Goal: Task Accomplishment & Management: Complete application form

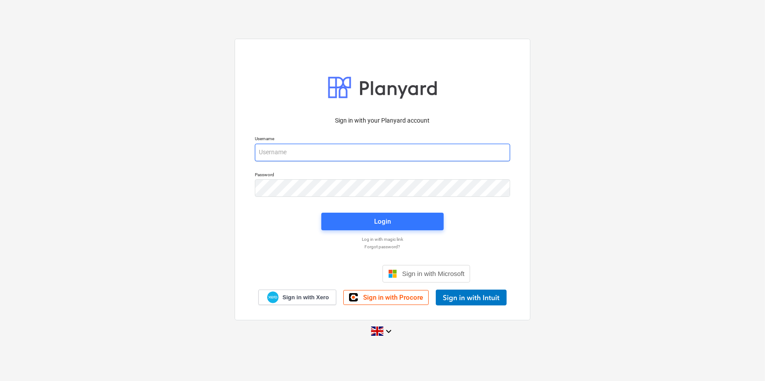
click at [300, 145] on input "email" at bounding box center [382, 153] width 255 height 18
type input "[PERSON_NAME][EMAIL_ADDRESS][PERSON_NAME][DOMAIN_NAME]"
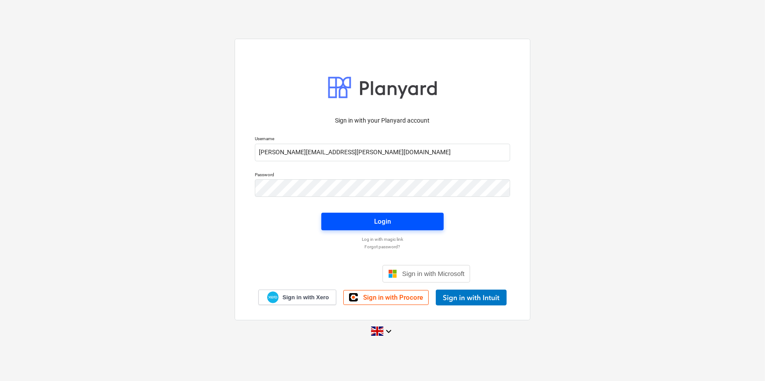
click at [394, 227] on button "Login" at bounding box center [382, 222] width 122 height 18
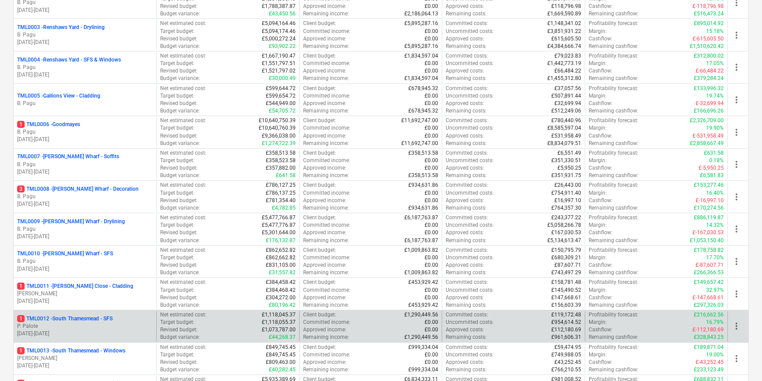
scroll to position [200, 0]
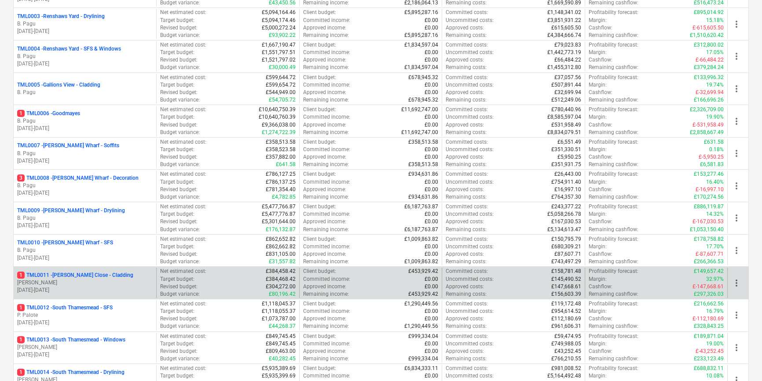
click at [77, 283] on p "[PERSON_NAME]" at bounding box center [84, 282] width 135 height 7
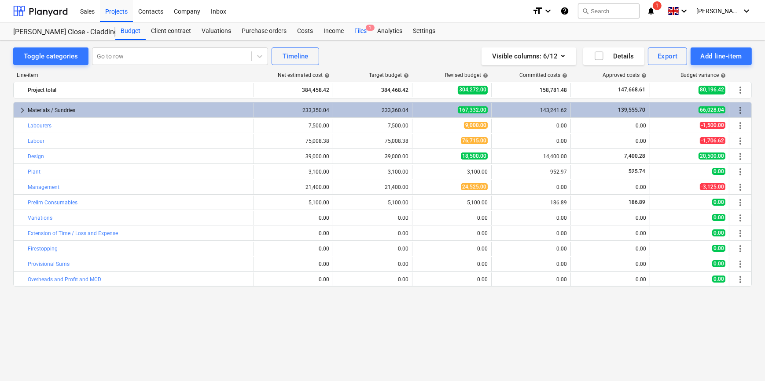
click at [357, 29] on div "Files 1" at bounding box center [360, 31] width 23 height 18
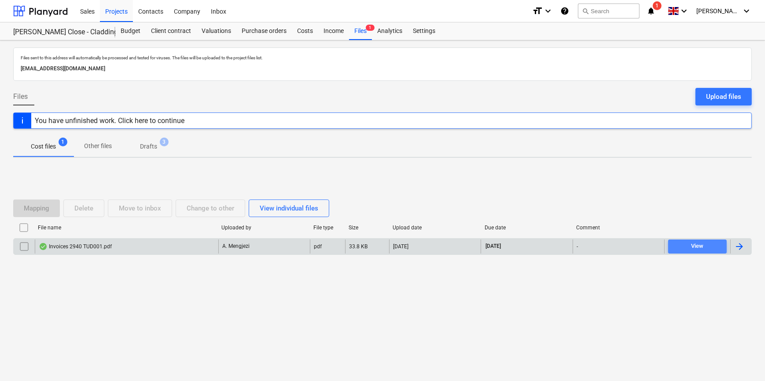
click at [704, 251] on span "View" at bounding box center [696, 247] width 51 height 10
click at [333, 322] on div "Files sent to this address will automatically be processed and tested for virus…" at bounding box center [382, 210] width 765 height 341
click at [117, 9] on div "Projects" at bounding box center [116, 11] width 33 height 22
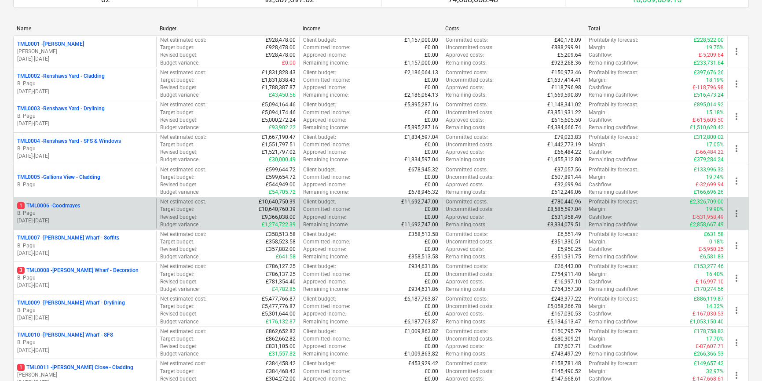
scroll to position [120, 0]
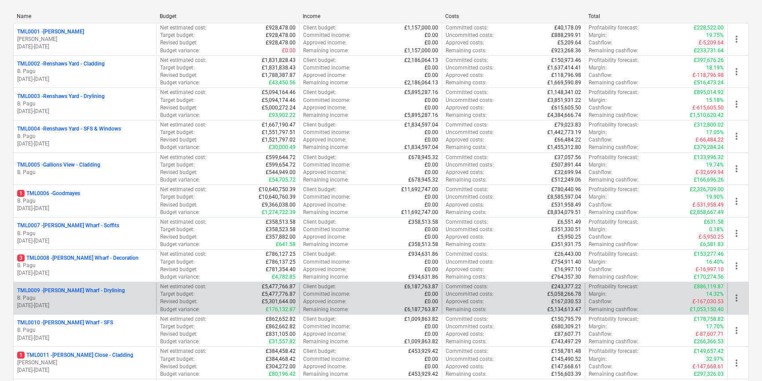
click at [103, 296] on p "B. Pagu" at bounding box center [84, 298] width 135 height 7
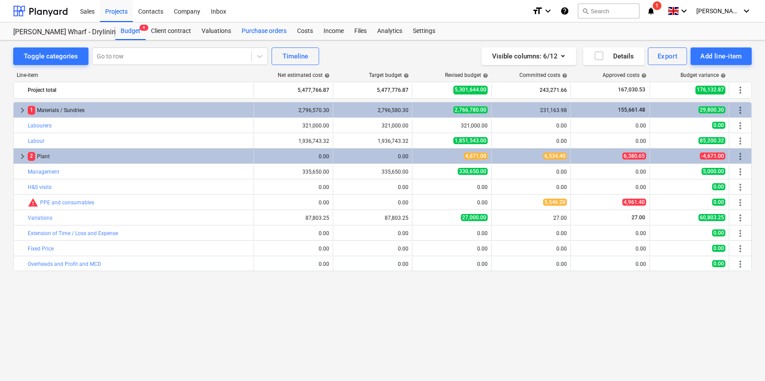
click at [266, 31] on div "Purchase orders" at bounding box center [263, 31] width 55 height 18
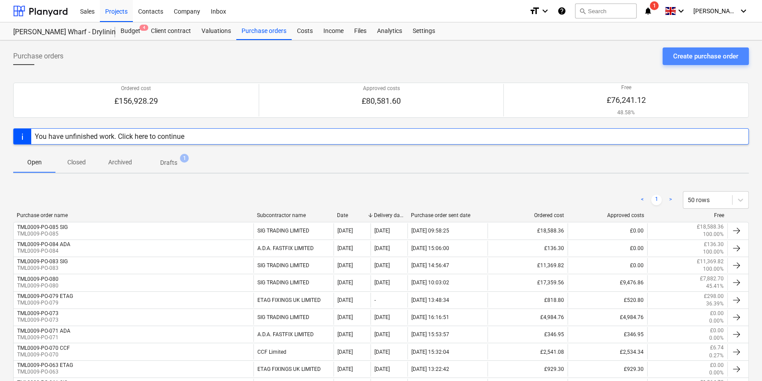
click at [691, 58] on div "Create purchase order" at bounding box center [705, 56] width 65 height 11
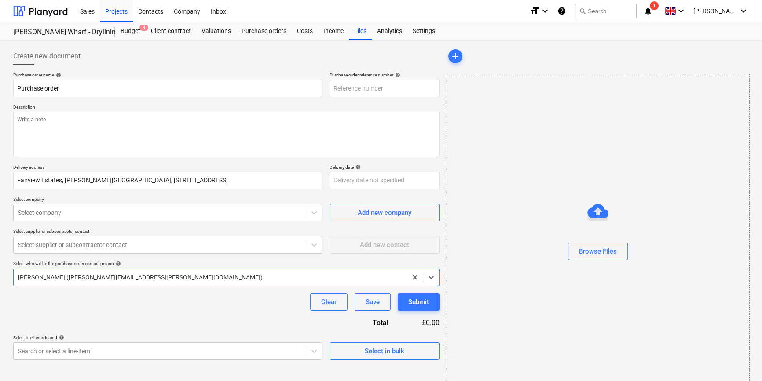
type textarea "x"
type input "TML0009-PO-086"
drag, startPoint x: 384, startPoint y: 88, endPoint x: 333, endPoint y: 90, distance: 51.1
click at [333, 90] on input "TML0009-PO-086" at bounding box center [384, 89] width 110 height 18
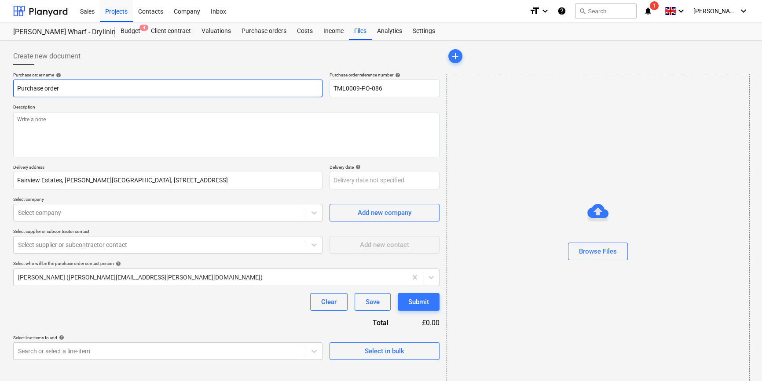
drag, startPoint x: 60, startPoint y: 88, endPoint x: 11, endPoint y: 88, distance: 48.4
click at [11, 88] on div "Create new document Purchase order name help Purchase order Purchase order refe…" at bounding box center [226, 221] width 433 height 354
type textarea "x"
paste input "TML0009-PO-086"
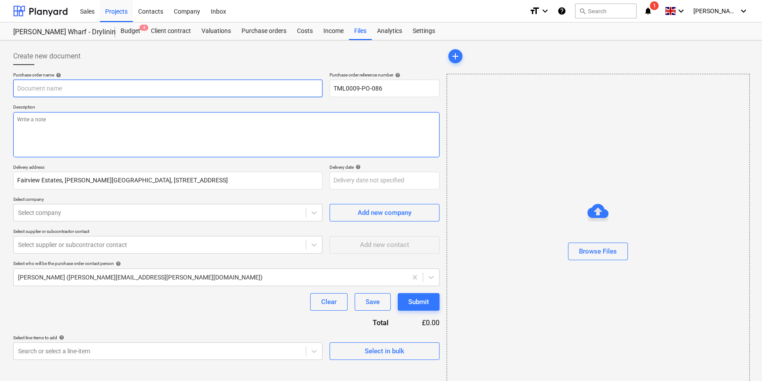
type textarea "x"
type input "TML0009-PO-086"
type textarea "x"
type input "TML0009-PO-086"
type textarea "x"
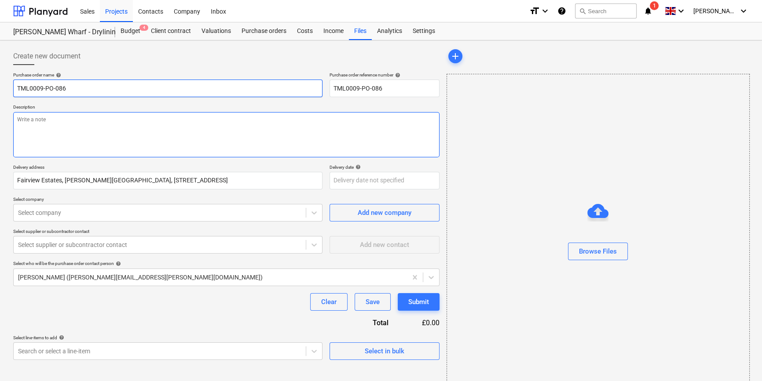
type input "TML0009-PO-086 A"
type textarea "x"
type input "TML0009-PO-086 Ac"
type textarea "x"
type input "TML0009-PO-086 Aco"
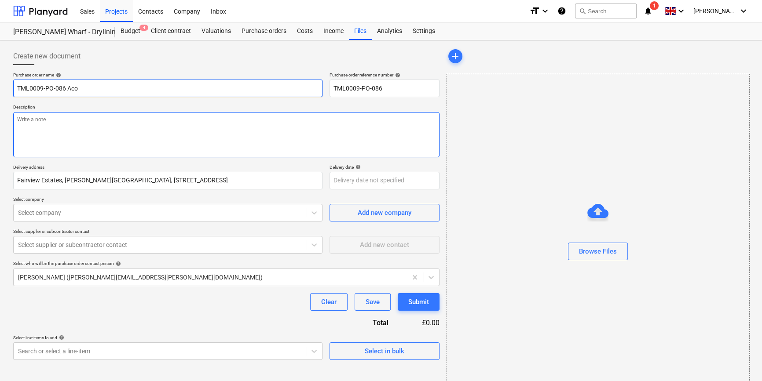
type textarea "x"
type input "TML0009-PO-086 Acor"
type textarea "x"
type input "TML0009-PO-086 Acorn"
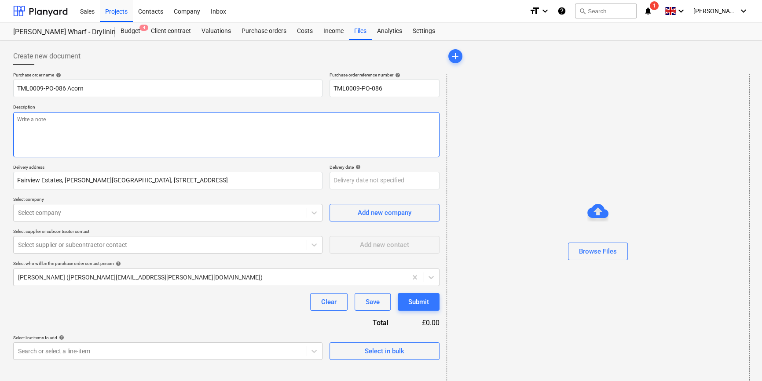
click at [41, 137] on textarea at bounding box center [226, 134] width 426 height 45
type textarea "x"
type textarea "S"
type textarea "x"
type textarea "Si"
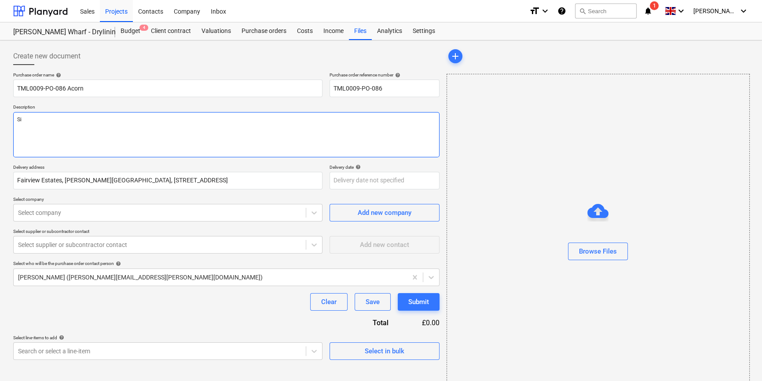
type textarea "x"
type textarea "Sit"
type textarea "x"
type textarea "Site"
type textarea "x"
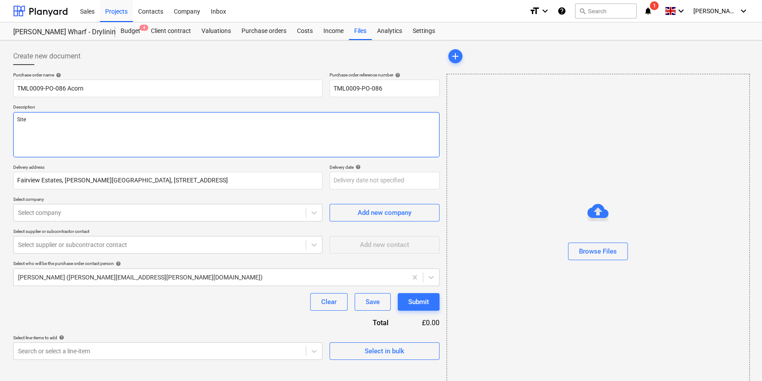
type textarea "Site"
type textarea "x"
type textarea "Site c"
type textarea "x"
type textarea "Site co"
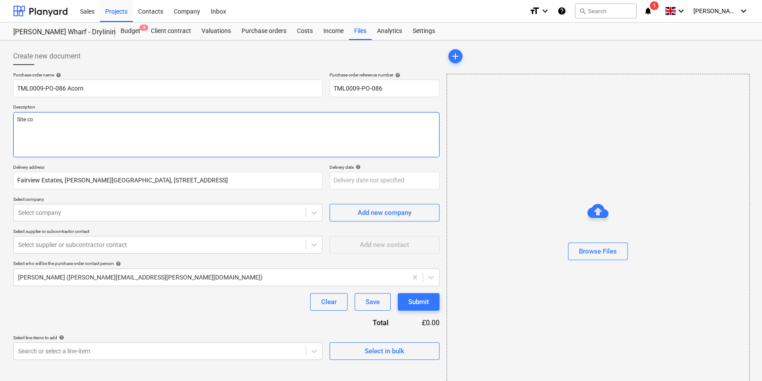
type textarea "x"
type textarea "Site con"
type textarea "x"
type textarea "Site cont"
type textarea "x"
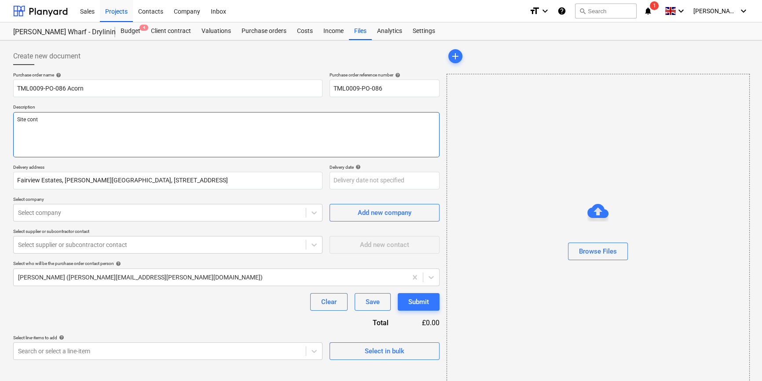
type textarea "Site conta"
type textarea "x"
type textarea "Site contac"
type textarea "x"
type textarea "Site contact"
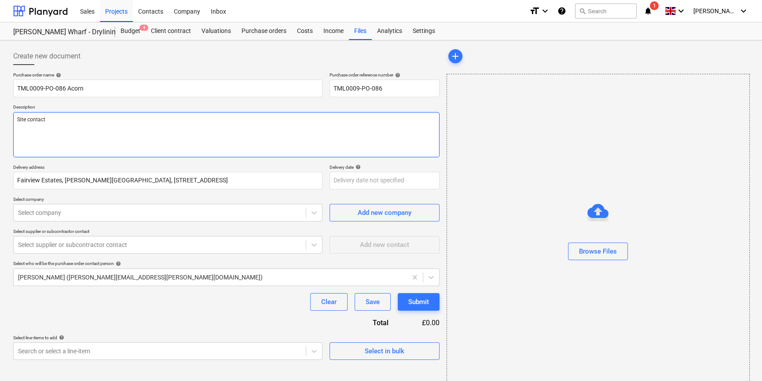
type textarea "x"
type textarea "Site contact"
type textarea "x"
type textarea "Site contact A"
type textarea "x"
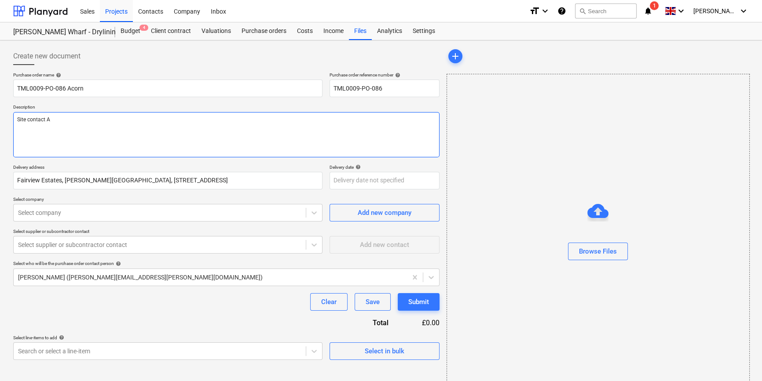
type textarea "Site contact An"
type textarea "x"
type textarea "Site contact And"
type textarea "x"
type textarea "Site contact Andr"
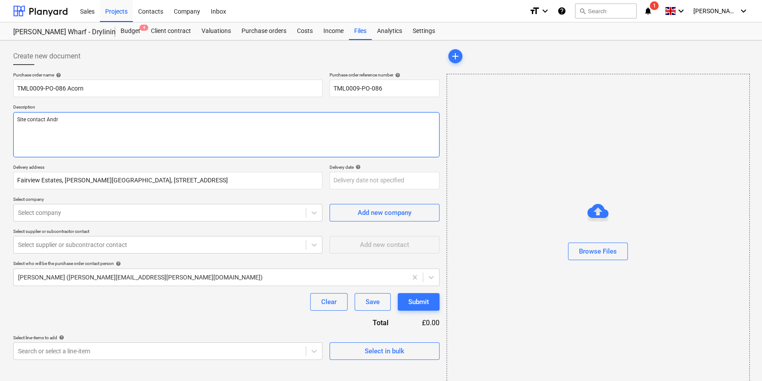
type textarea "x"
type textarea "Site contact [PERSON_NAME]"
type textarea "x"
type textarea "Site contact [PERSON_NAME]"
type textarea "x"
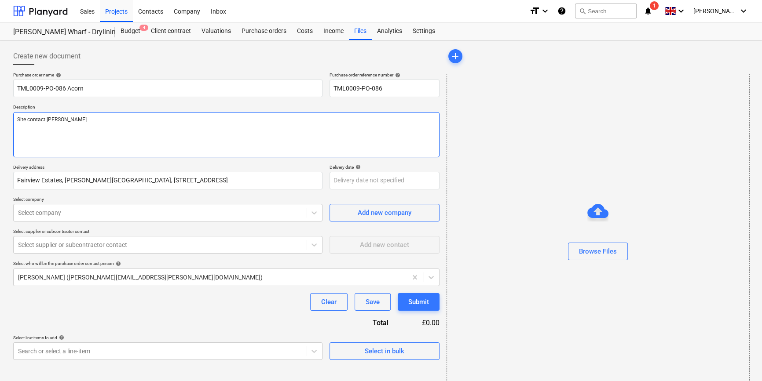
type textarea "Site contact [PERSON_NAME]"
type textarea "x"
type textarea "Site contact [PERSON_NAME] 0"
type textarea "x"
type textarea "Site contact [PERSON_NAME] 07"
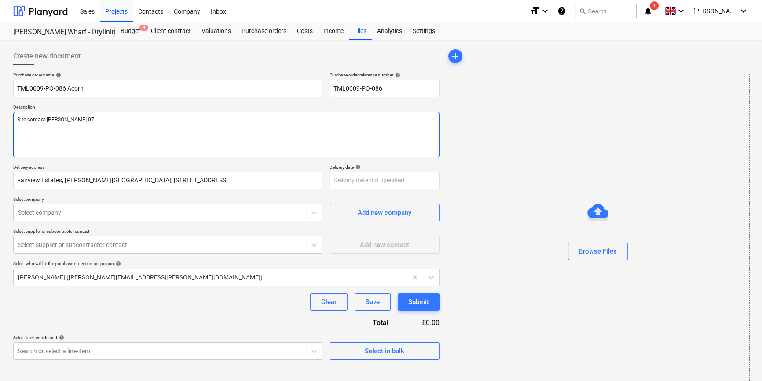
type textarea "x"
type textarea "Site contact Andrei 075"
type textarea "x"
type textarea "Site contact Andrei 0750"
type textarea "x"
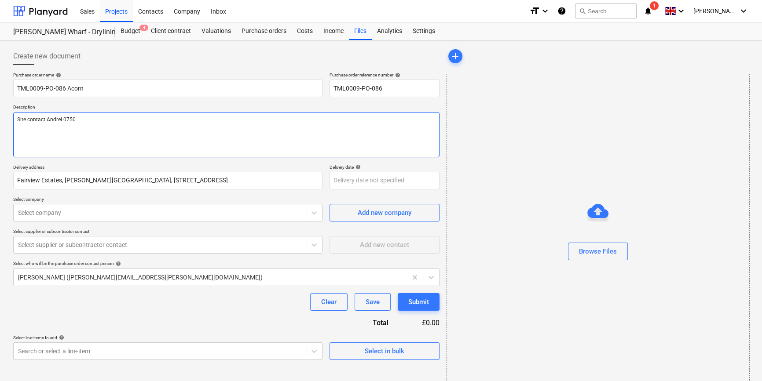
type textarea "Site contact [PERSON_NAME] 07502"
type textarea "x"
type textarea "Site contact [PERSON_NAME] 07502"
type textarea "x"
type textarea "Site contact [PERSON_NAME] 07502 2"
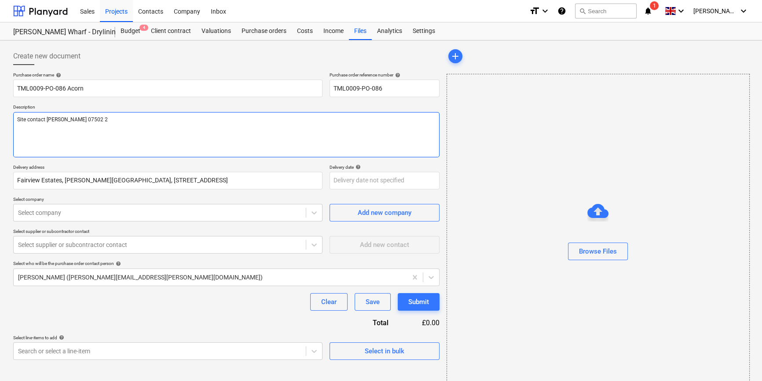
type textarea "x"
type textarea "Site contact [PERSON_NAME] [PHONE_NUMBER]"
type textarea "x"
type textarea "Site contact [PERSON_NAME] [PHONE_NUMBER]"
type textarea "x"
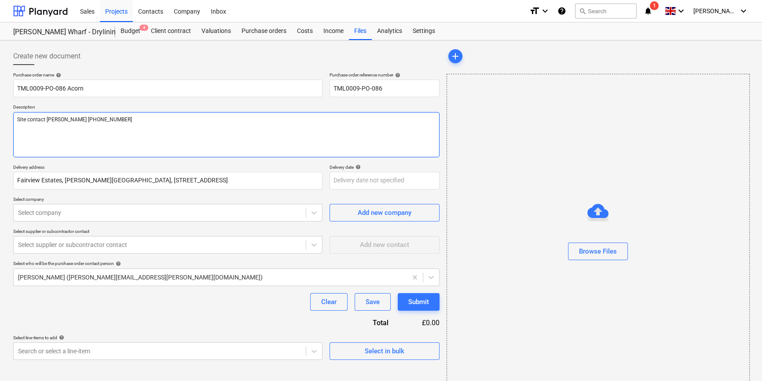
type textarea "Site contact [PERSON_NAME] [PHONE_NUMBER]"
type textarea "x"
type textarea "Site contact [PERSON_NAME] [PHONE_NUMBER]"
type textarea "x"
type textarea "Site contact [PERSON_NAME] [PHONE_NUMBER]"
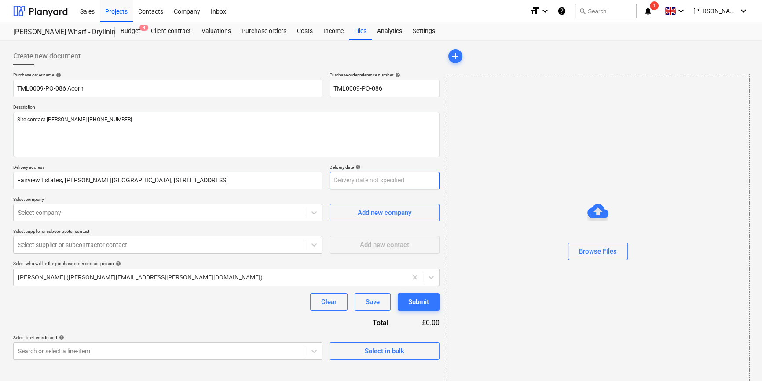
click at [361, 183] on body "Sales Projects Contacts Company Inbox format_size keyboard_arrow_down help sear…" at bounding box center [381, 190] width 762 height 381
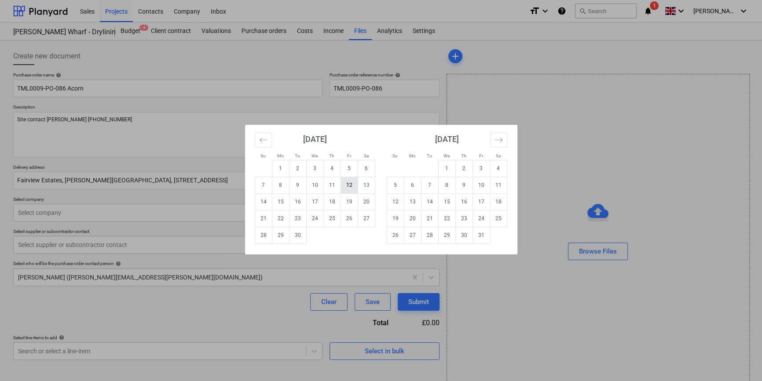
click at [350, 185] on td "12" at bounding box center [348, 185] width 17 height 17
type textarea "x"
type input "[DATE]"
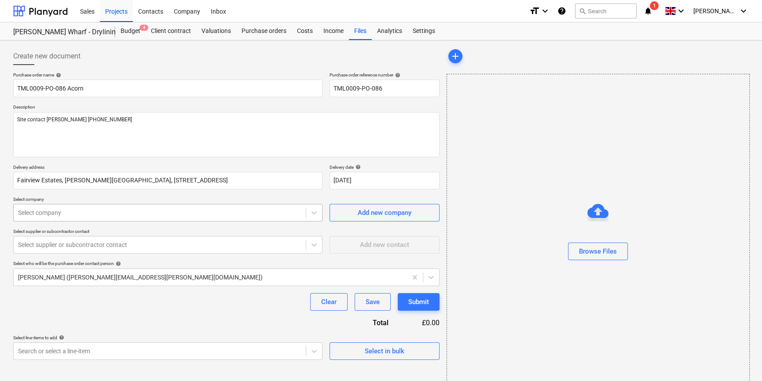
click at [95, 211] on div at bounding box center [159, 213] width 283 height 9
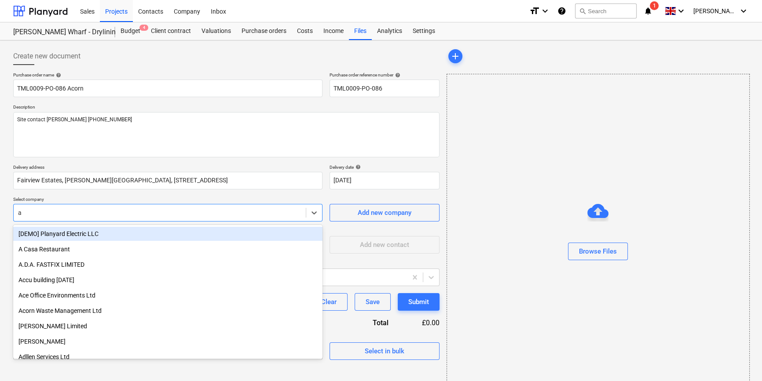
type input "ac"
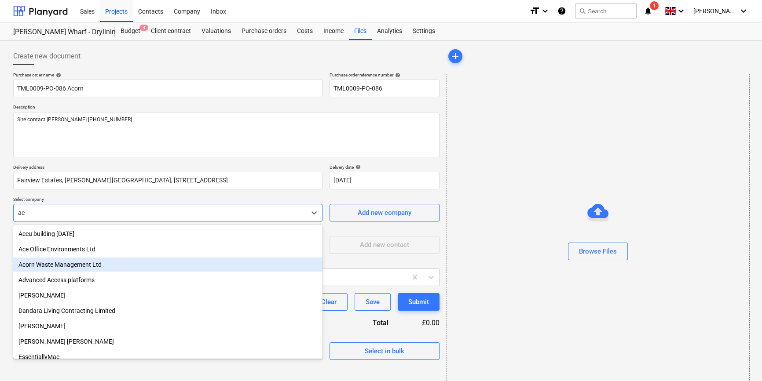
click at [81, 264] on div "Acorn Waste Management Ltd" at bounding box center [167, 265] width 309 height 14
type textarea "x"
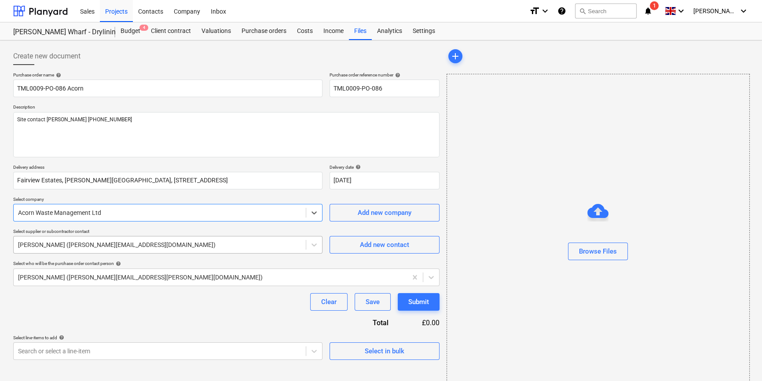
click at [84, 248] on div at bounding box center [159, 245] width 283 height 9
click at [391, 250] on div "Add new contact" at bounding box center [384, 244] width 49 height 11
type textarea "x"
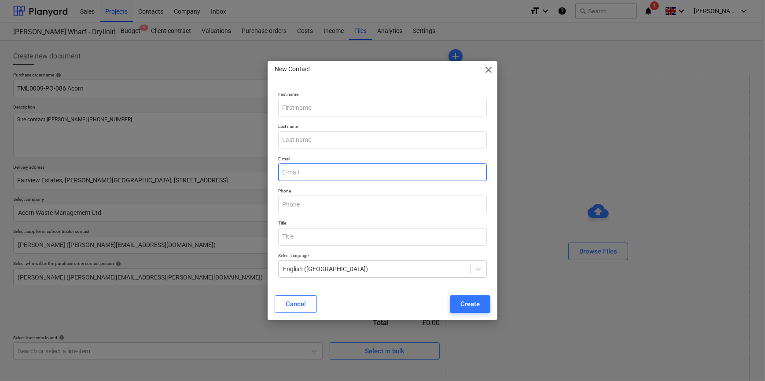
click at [312, 173] on input "email" at bounding box center [382, 173] width 208 height 18
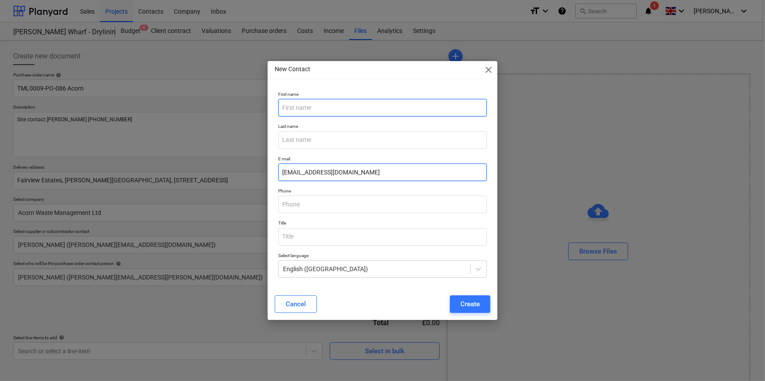
type input "[EMAIL_ADDRESS][DOMAIN_NAME]"
click at [304, 111] on input "text" at bounding box center [382, 108] width 208 height 18
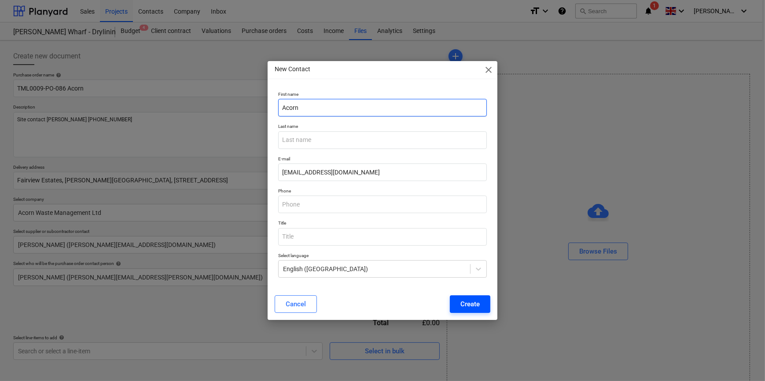
type input "Acorn"
click at [471, 307] on div "Create" at bounding box center [469, 304] width 19 height 11
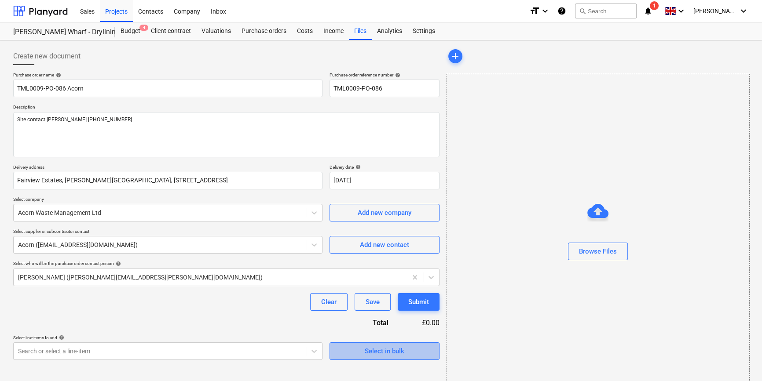
click at [392, 351] on div "Select in bulk" at bounding box center [385, 351] width 40 height 11
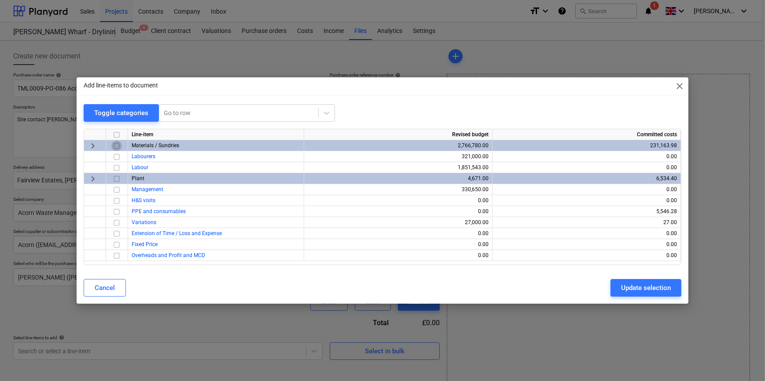
click at [117, 146] on input "checkbox" at bounding box center [116, 146] width 11 height 11
click at [633, 289] on div "Update selection" at bounding box center [646, 287] width 50 height 11
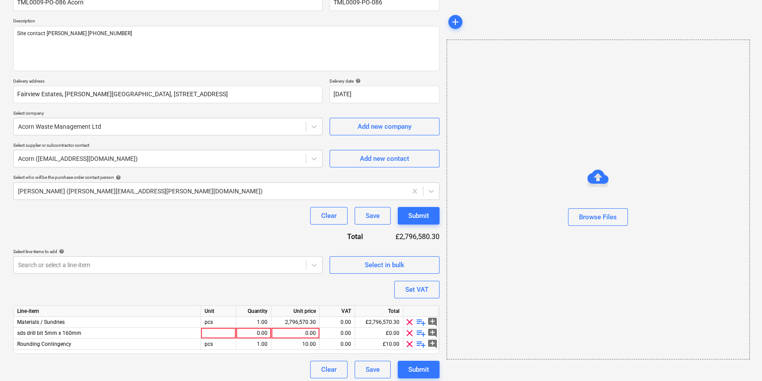
scroll to position [90, 0]
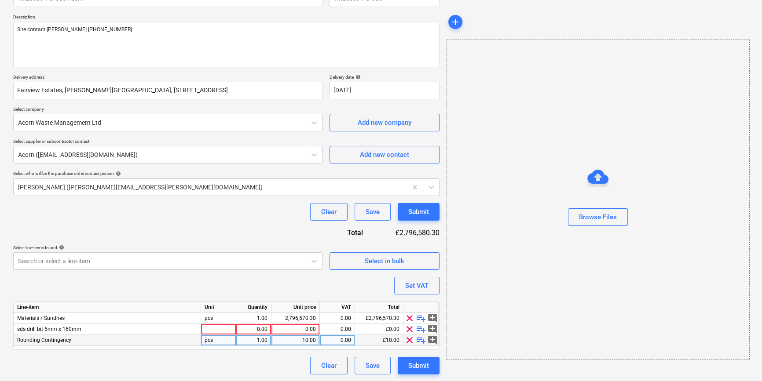
click at [410, 337] on span "clear" at bounding box center [409, 340] width 11 height 11
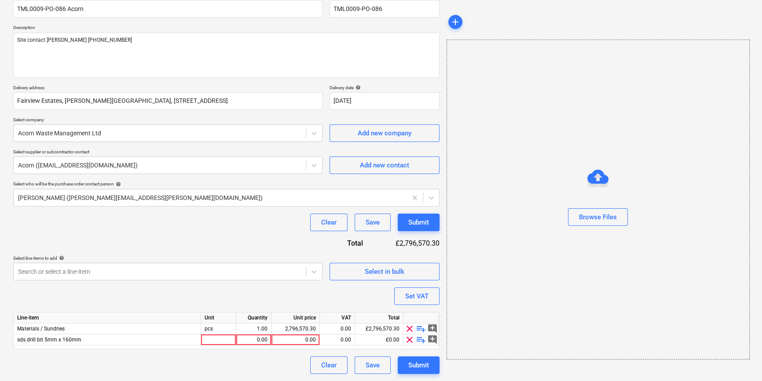
scroll to position [79, 0]
click at [409, 340] on span "clear" at bounding box center [409, 340] width 11 height 11
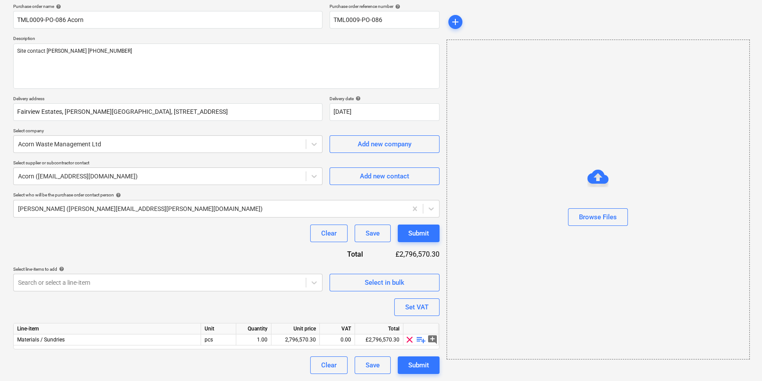
scroll to position [68, 0]
click at [421, 340] on span "playlist_add" at bounding box center [421, 340] width 11 height 11
type textarea "x"
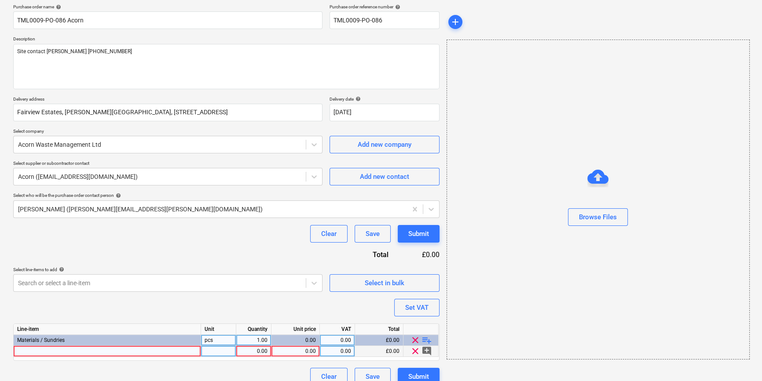
click at [43, 350] on div at bounding box center [107, 351] width 187 height 11
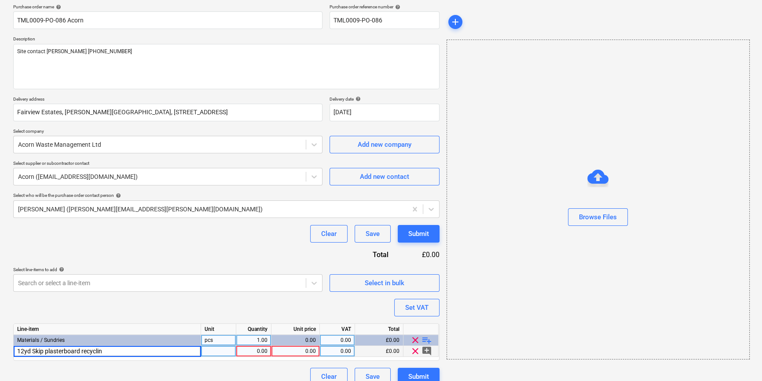
type input "12yd Skip plasterboard recycling"
type textarea "x"
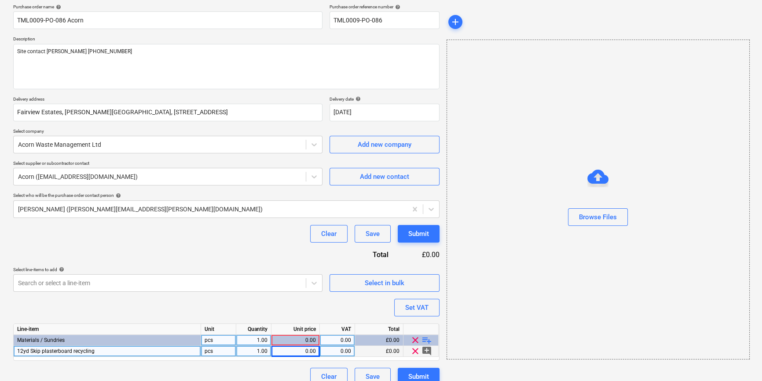
click at [103, 352] on div "12yd Skip plasterboard recycling" at bounding box center [107, 351] width 187 height 11
click at [107, 350] on input "12yd Skip plasterboard recycling" at bounding box center [107, 351] width 187 height 11
type input "12yd Skip plasterboard recycling exchange"
type textarea "x"
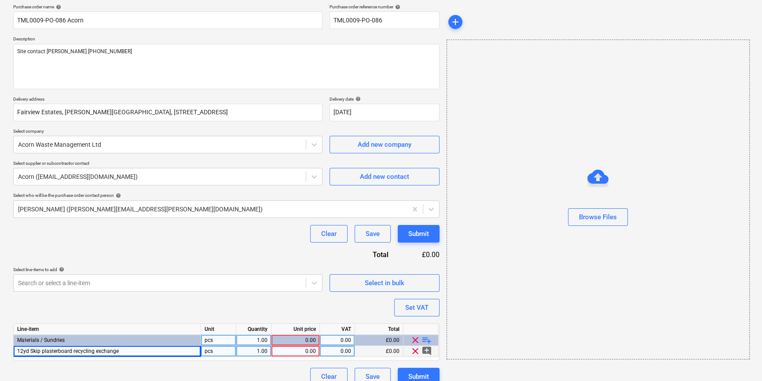
click at [305, 351] on div "0.00" at bounding box center [295, 351] width 41 height 11
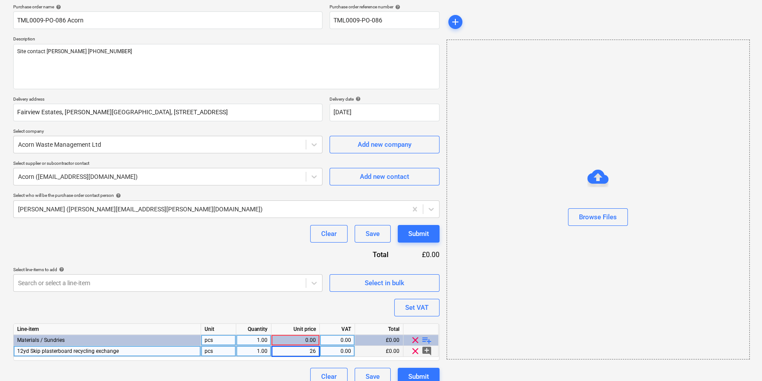
type input "260"
type textarea "x"
type input "20"
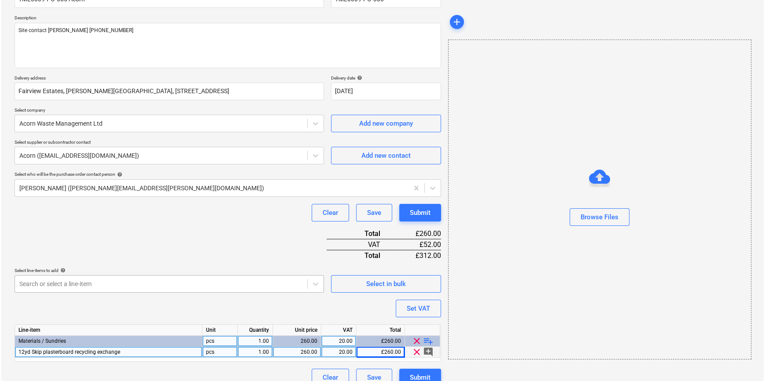
scroll to position [101, 0]
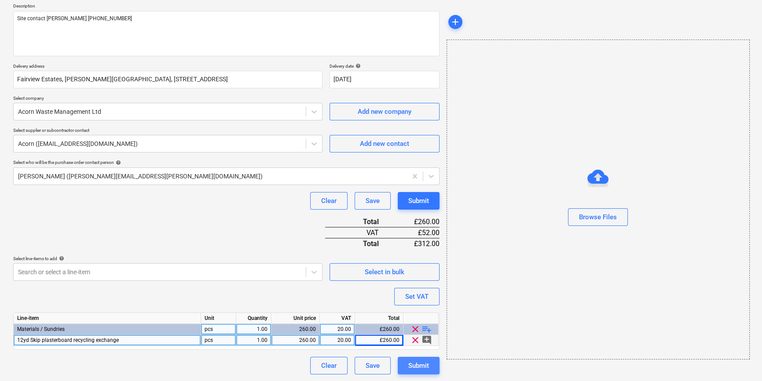
click at [422, 367] on div "Submit" at bounding box center [418, 365] width 21 height 11
type textarea "x"
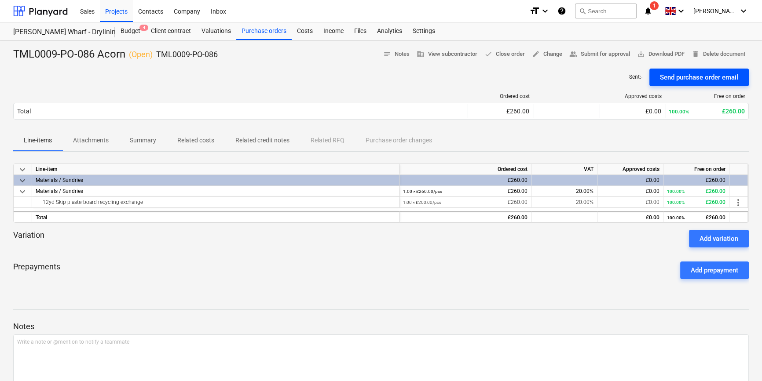
click at [685, 77] on div "Send purchase order email" at bounding box center [699, 77] width 78 height 11
click at [665, 55] on span "save_alt Download PDF" at bounding box center [661, 54] width 48 height 10
click at [111, 10] on div "Projects" at bounding box center [116, 11] width 33 height 22
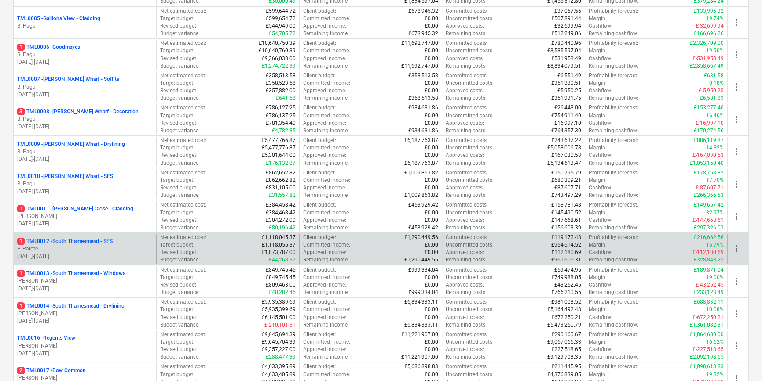
scroll to position [320, 0]
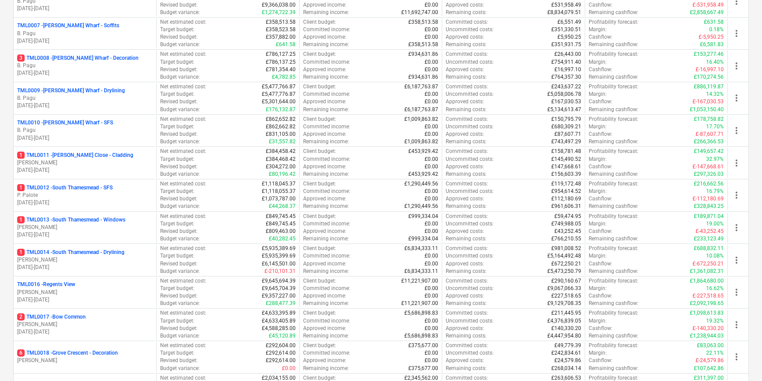
click at [106, 320] on div "2 TML0017 - Bow Common" at bounding box center [84, 317] width 135 height 7
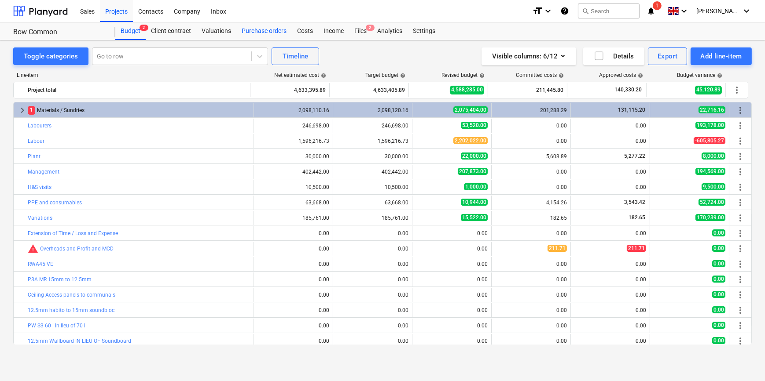
click at [260, 29] on div "Purchase orders" at bounding box center [263, 31] width 55 height 18
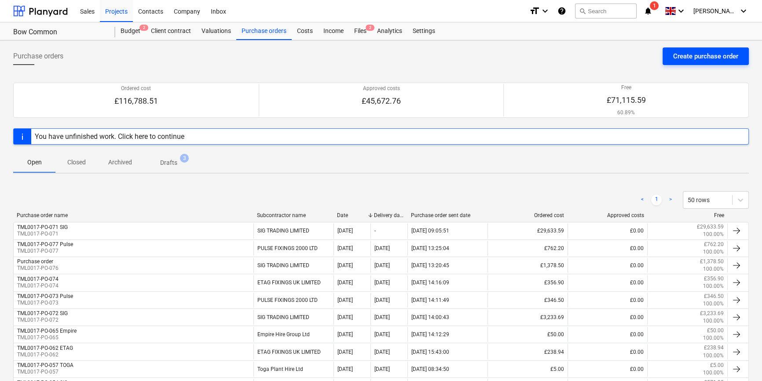
click at [695, 55] on div "Create purchase order" at bounding box center [705, 56] width 65 height 11
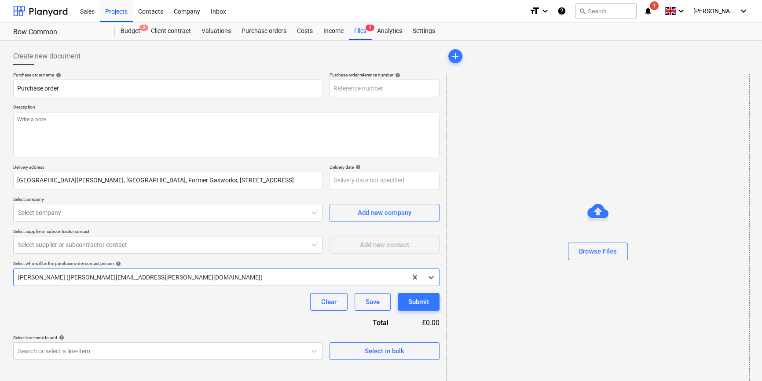
type textarea "x"
type input "TML0017-PO-080"
drag, startPoint x: 384, startPoint y: 86, endPoint x: 338, endPoint y: 86, distance: 45.3
click at [334, 88] on input "TML0017-PO-080" at bounding box center [384, 89] width 110 height 18
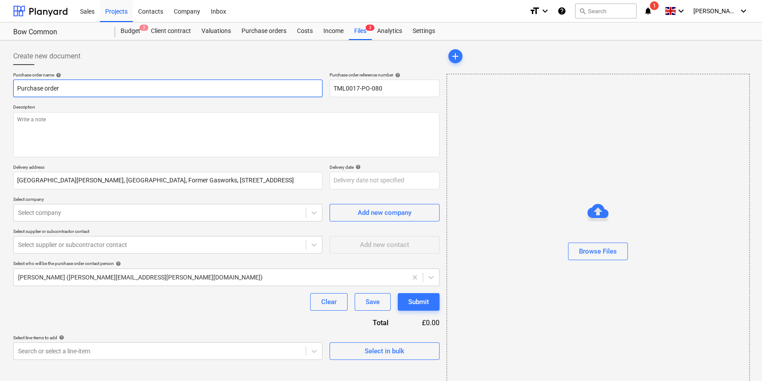
drag, startPoint x: 64, startPoint y: 88, endPoint x: 15, endPoint y: 88, distance: 49.3
click at [15, 88] on input "Purchase order" at bounding box center [167, 89] width 309 height 18
type textarea "x"
paste input "TML0017-PO-080"
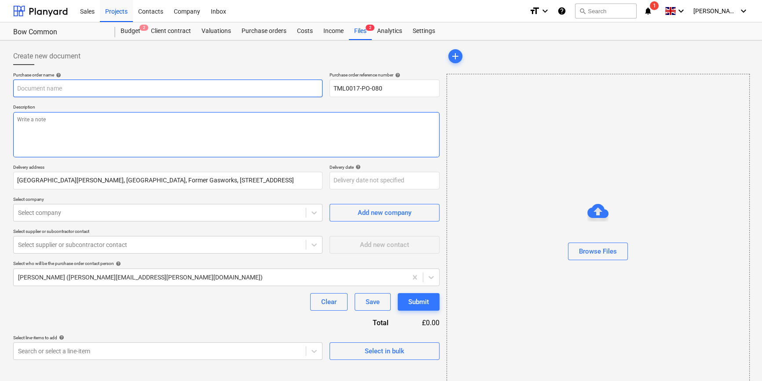
type textarea "x"
type input "TML0017-PO-080"
type textarea "x"
type input "TML0017-PO-080"
type textarea "x"
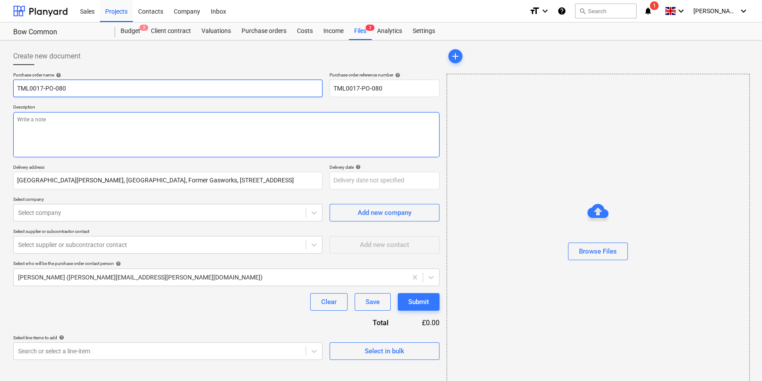
type input "TML0017-PO-080 A"
type textarea "x"
type input "TML0017-PO-080 Am"
type textarea "x"
type input "TML0017-PO-080 Ama"
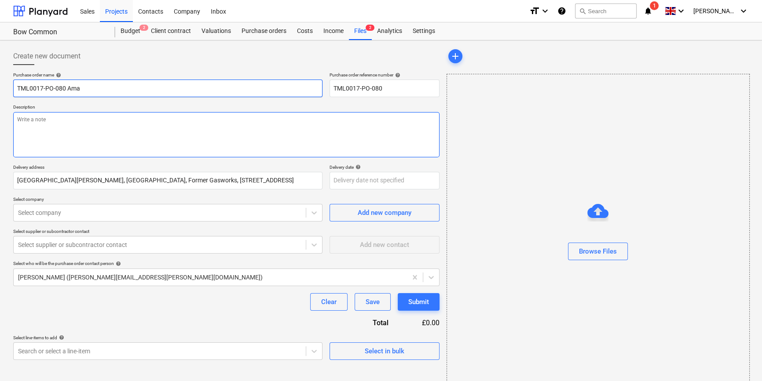
type textarea "x"
type input "TML0017-PO-080 Amaz"
type textarea "x"
type input "TML0017-PO-080 Amazo"
type textarea "x"
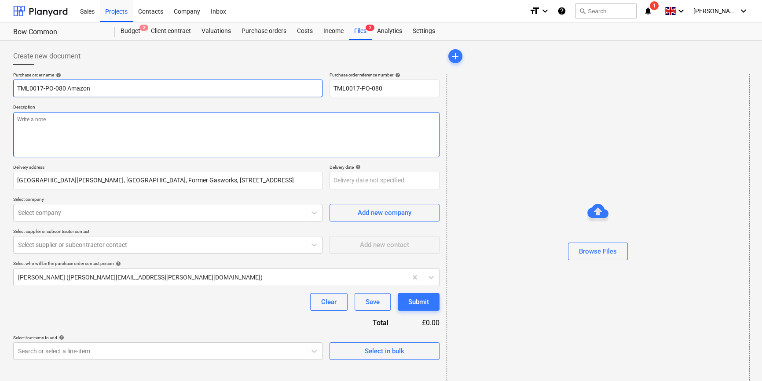
type input "TML0017-PO-080 Amazon"
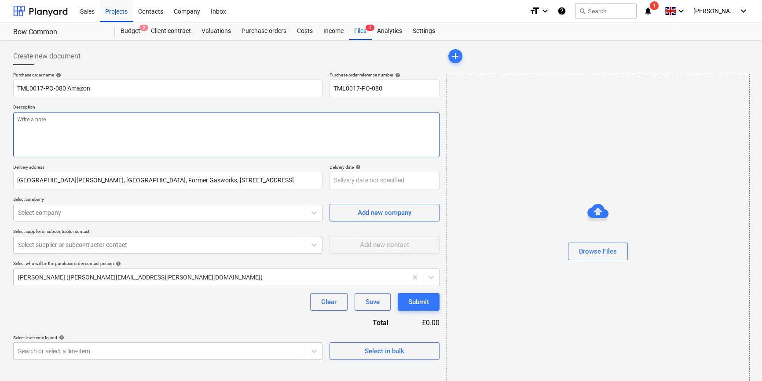
click at [44, 141] on textarea at bounding box center [226, 134] width 426 height 45
type textarea "x"
type textarea "T"
type textarea "x"
type textarea "Te"
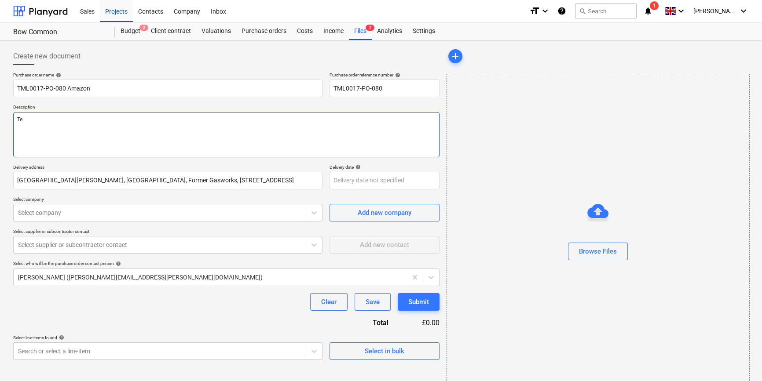
type textarea "x"
type textarea "[PERSON_NAME]"
type textarea "x"
type textarea "[PERSON_NAME]"
type textarea "x"
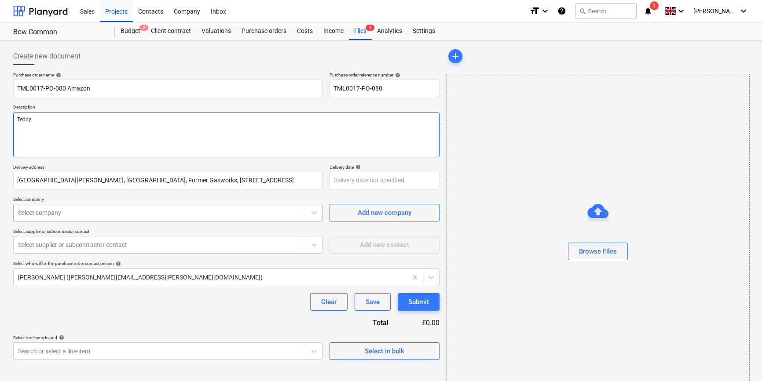
type textarea "Teddy"
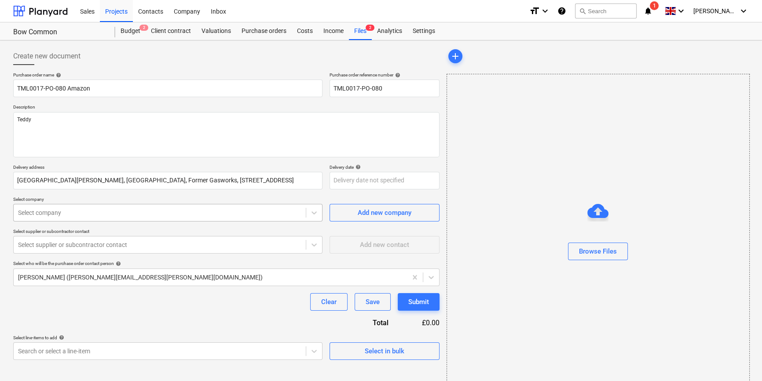
type textarea "x"
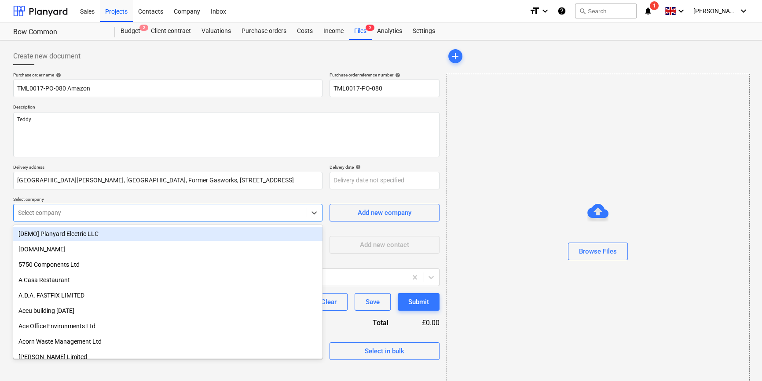
click at [66, 213] on div at bounding box center [159, 213] width 283 height 9
type input "ama"
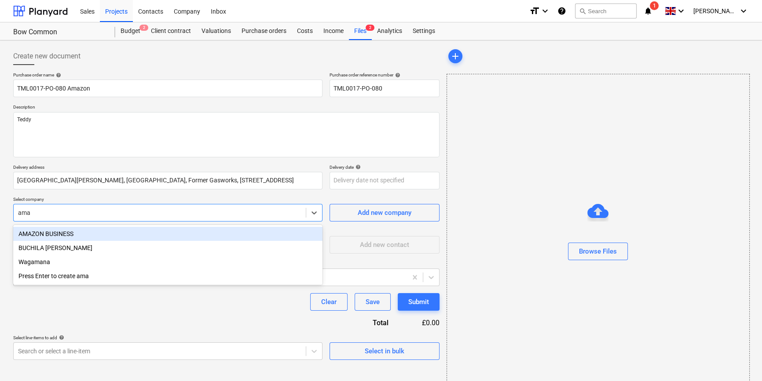
click at [59, 234] on div "AMAZON BUSINESS" at bounding box center [167, 234] width 309 height 14
type textarea "x"
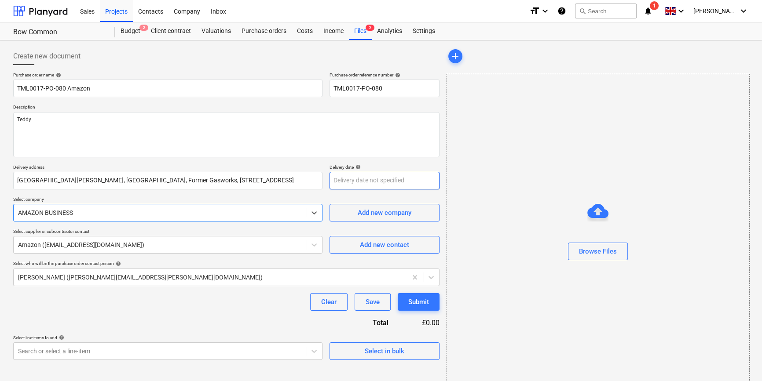
click at [343, 182] on body "Sales Projects Contacts Company Inbox format_size keyboard_arrow_down help sear…" at bounding box center [381, 190] width 762 height 381
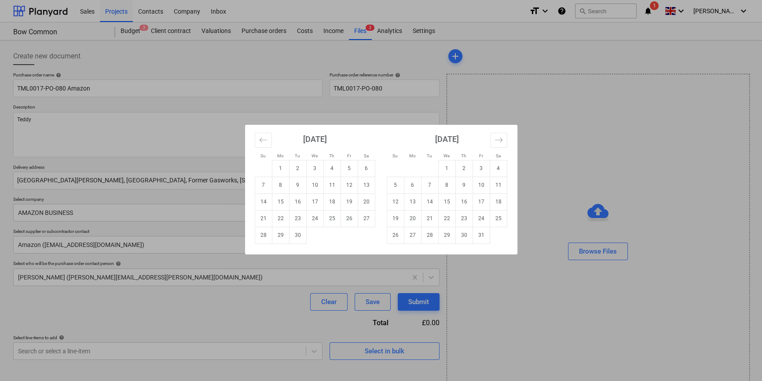
click at [346, 183] on td "12" at bounding box center [348, 185] width 17 height 17
type textarea "x"
type input "[DATE]"
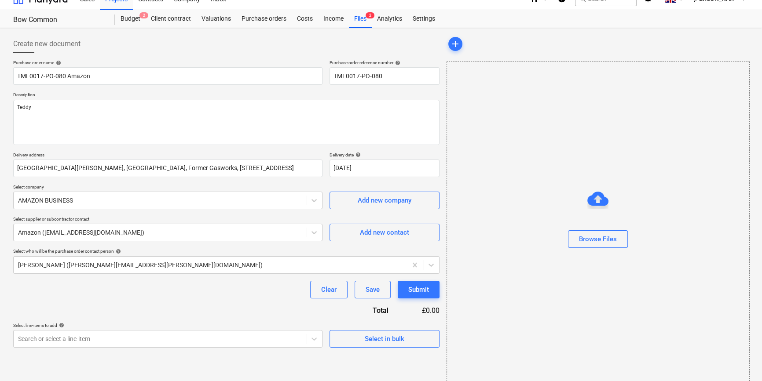
scroll to position [19, 0]
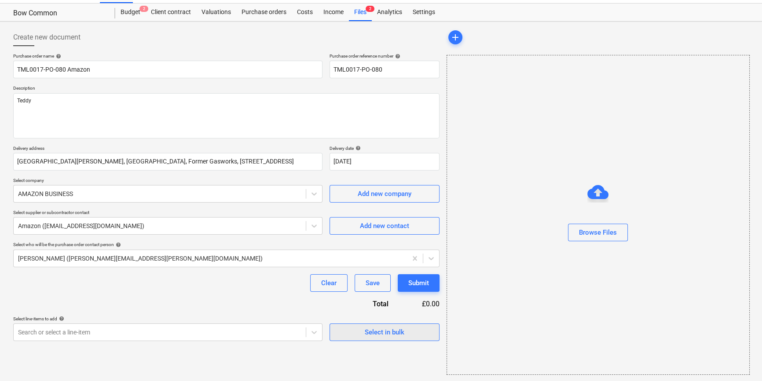
click at [361, 334] on span "Select in bulk" at bounding box center [384, 332] width 88 height 11
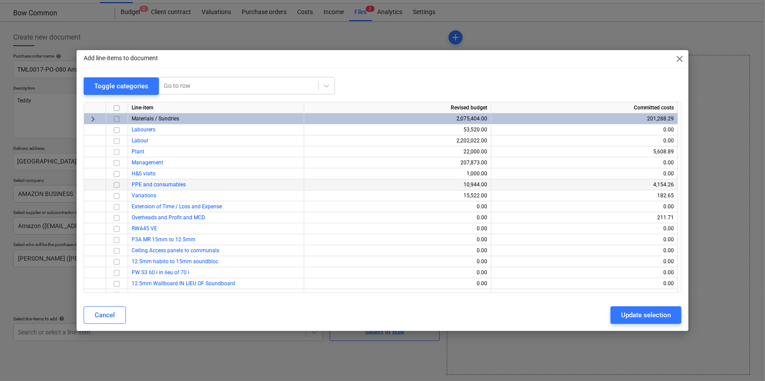
click at [115, 186] on input "checkbox" at bounding box center [116, 184] width 11 height 11
click at [660, 316] on div "Update selection" at bounding box center [646, 315] width 50 height 11
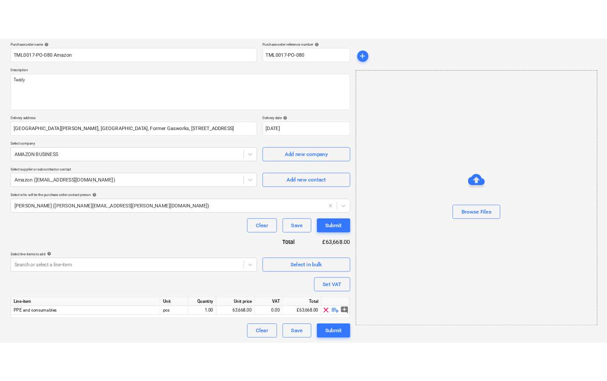
scroll to position [68, 0]
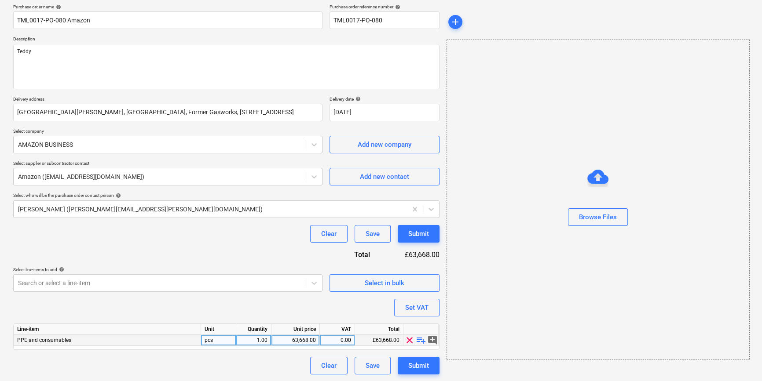
click at [419, 339] on span "playlist_add" at bounding box center [421, 340] width 11 height 11
type textarea "x"
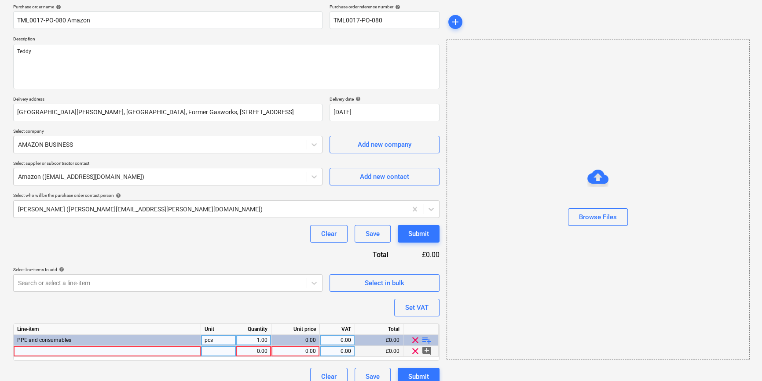
click at [44, 351] on div at bounding box center [107, 351] width 187 height 11
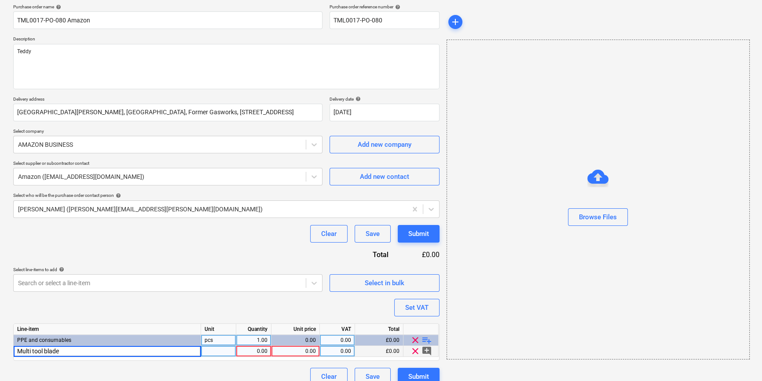
type input "Multi tool blades"
type textarea "x"
type input "10"
type textarea "x"
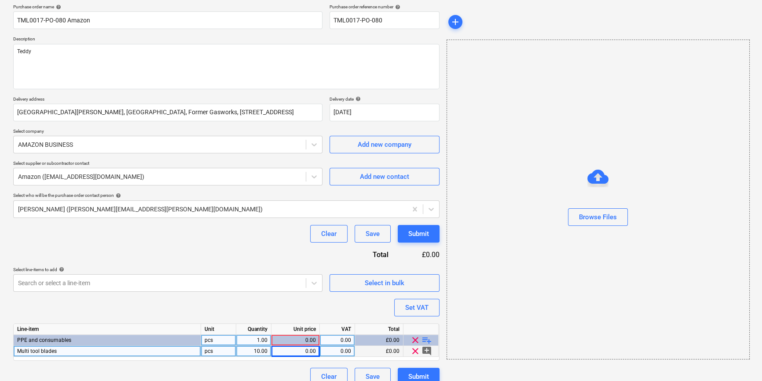
click at [222, 352] on div "pcs" at bounding box center [218, 351] width 35 height 11
type input "pack"
type textarea "x"
type input "2"
type textarea "x"
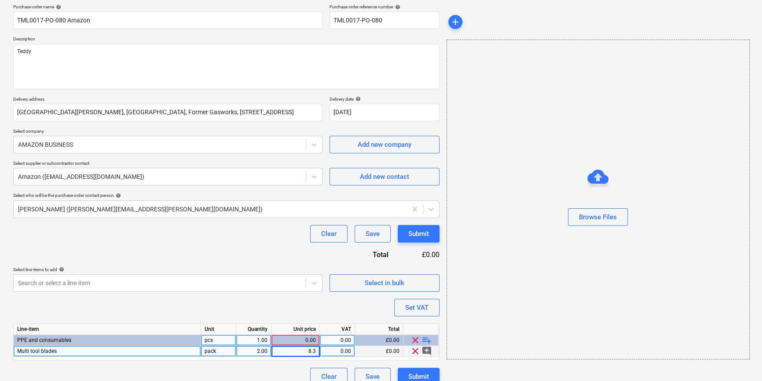
type input "8.32"
type textarea "x"
type input "20"
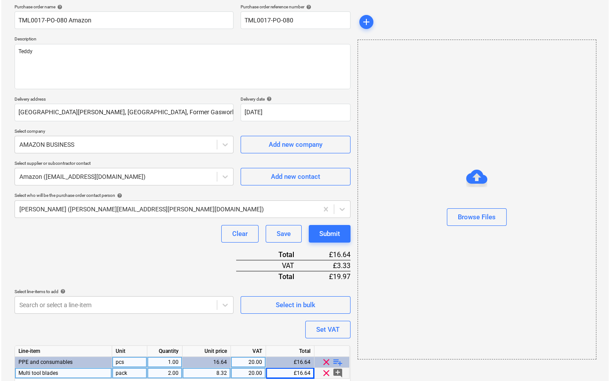
scroll to position [101, 0]
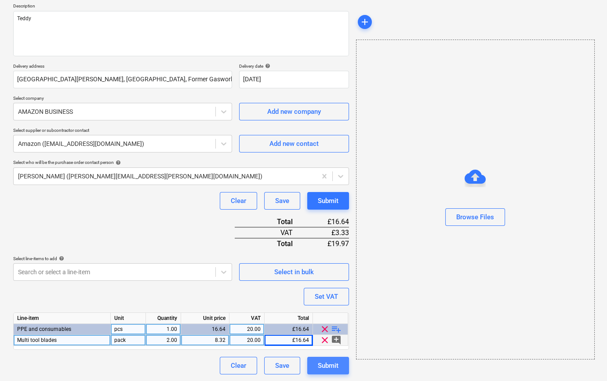
click at [333, 370] on div "Submit" at bounding box center [328, 365] width 21 height 11
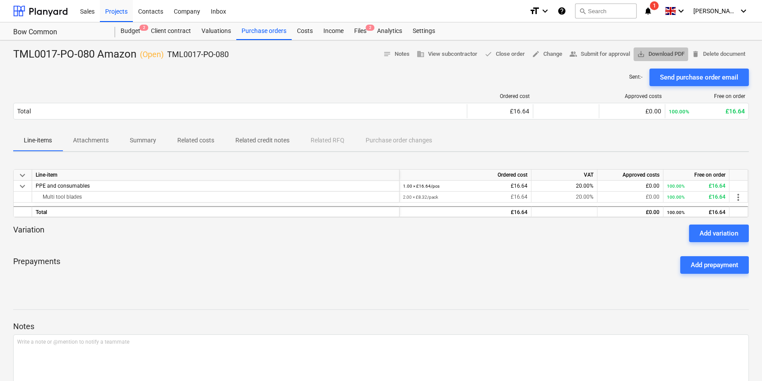
click at [662, 53] on span "save_alt Download PDF" at bounding box center [661, 54] width 48 height 10
click at [261, 31] on div "Purchase orders" at bounding box center [263, 31] width 55 height 18
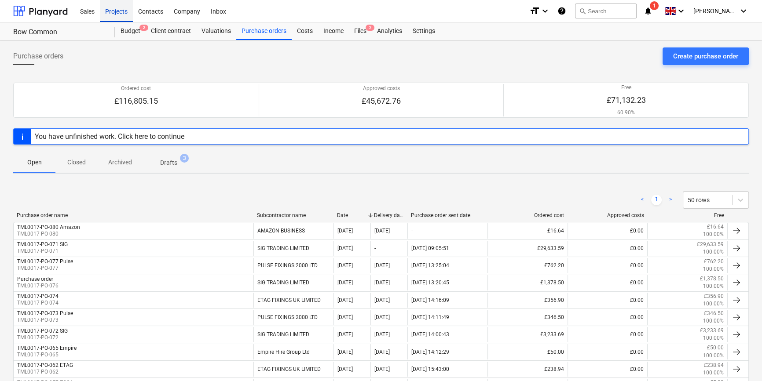
click at [119, 10] on div "Projects" at bounding box center [116, 11] width 33 height 22
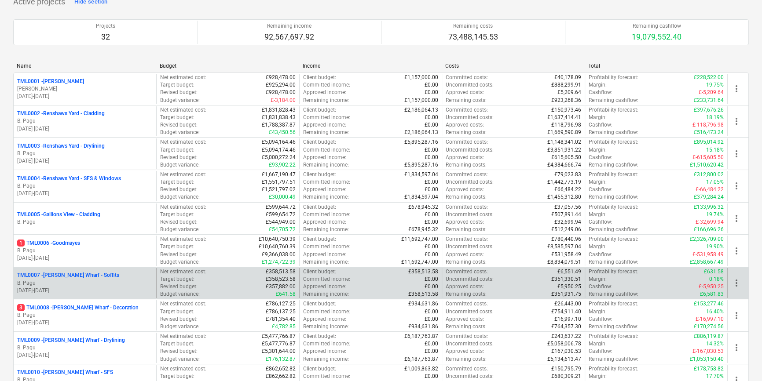
scroll to position [80, 0]
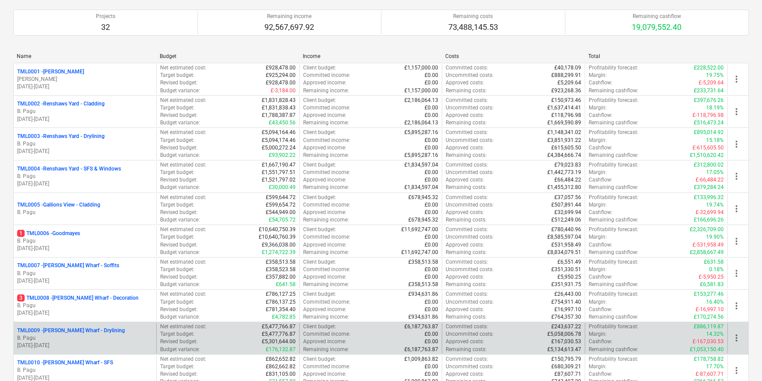
click at [119, 335] on p "B. Pagu" at bounding box center [84, 338] width 135 height 7
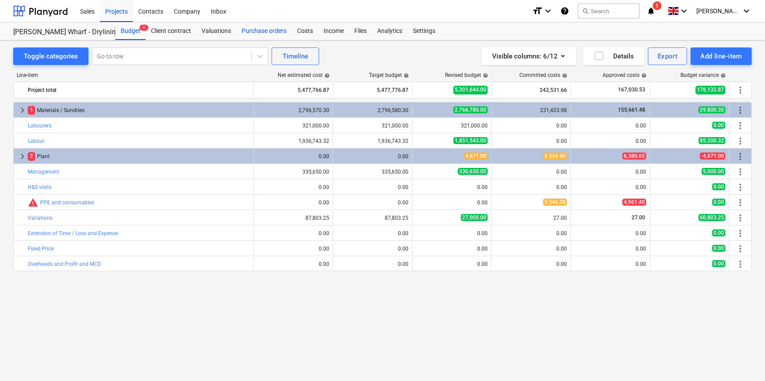
click at [251, 30] on div "Purchase orders" at bounding box center [263, 31] width 55 height 18
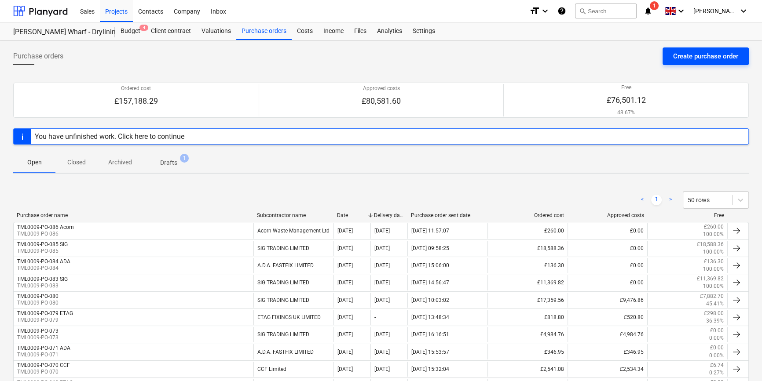
click at [704, 55] on div "Create purchase order" at bounding box center [705, 56] width 65 height 11
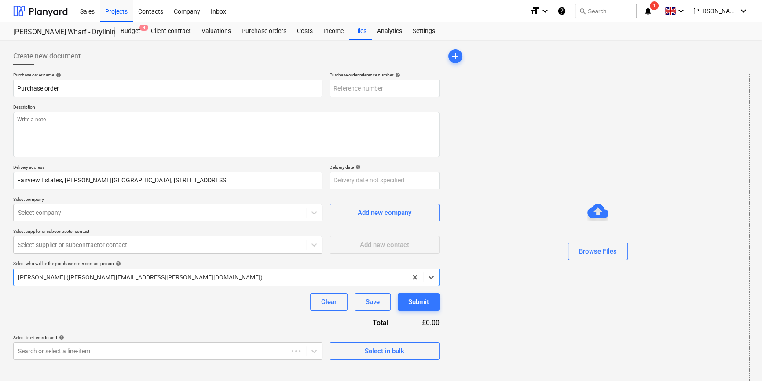
type textarea "x"
type input "TML0009-PO-087"
drag, startPoint x: 381, startPoint y: 88, endPoint x: 330, endPoint y: 91, distance: 51.5
click at [330, 91] on input "TML0009-PO-087" at bounding box center [384, 89] width 110 height 18
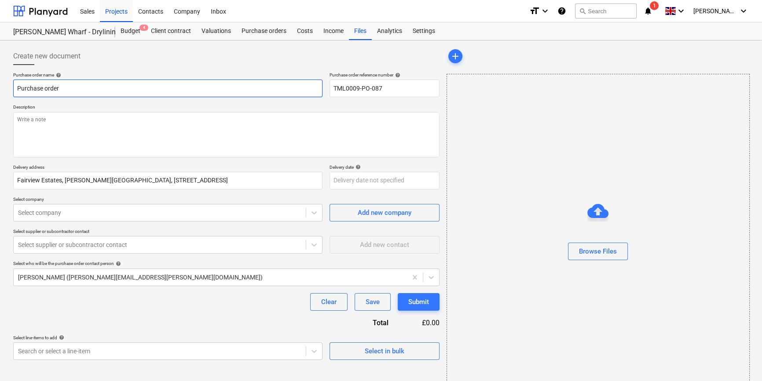
drag, startPoint x: 69, startPoint y: 85, endPoint x: 11, endPoint y: 90, distance: 57.9
click at [12, 90] on div "Create new document Purchase order name help Purchase order Purchase order refe…" at bounding box center [226, 221] width 433 height 354
type textarea "x"
paste input "TML0009-PO-087"
type textarea "x"
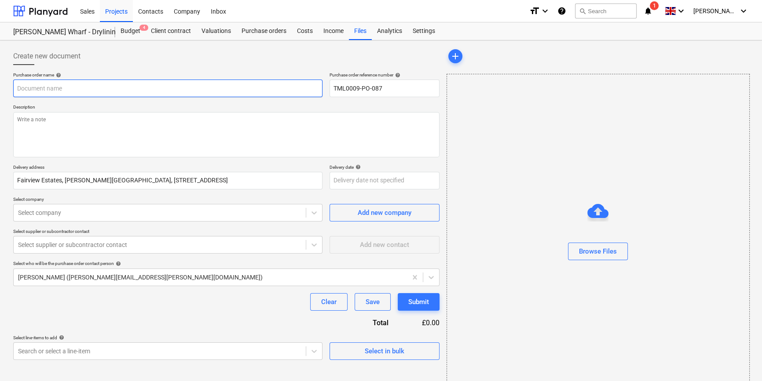
type input "TML0009-PO-087"
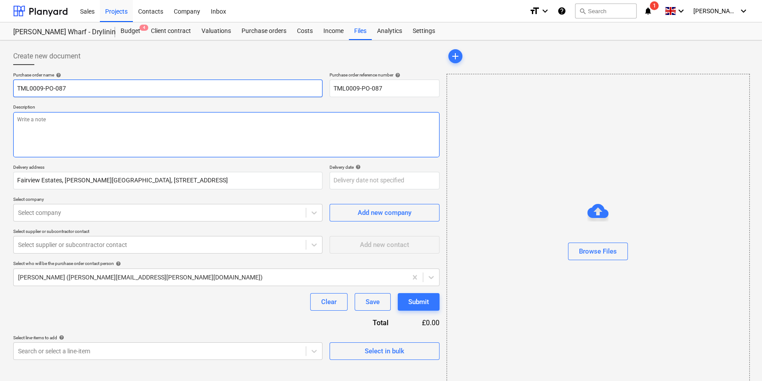
type textarea "x"
type input "TML0009-PO-087"
type textarea "x"
type input "TML0009-PO-087 T"
type textarea "x"
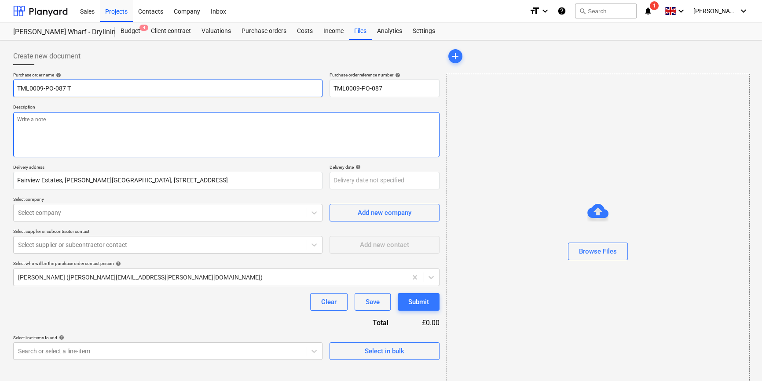
type input "TML0009-PO-087 TO"
type textarea "x"
type input "TML0009-PO-087 TOG"
type textarea "x"
type input "TML0009-PO-087 TOGA"
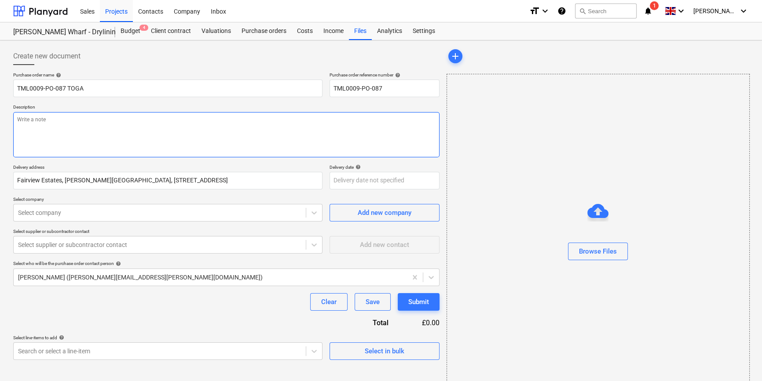
click at [42, 135] on textarea at bounding box center [226, 134] width 426 height 45
type textarea "x"
type textarea "S"
type textarea "x"
type textarea "Si"
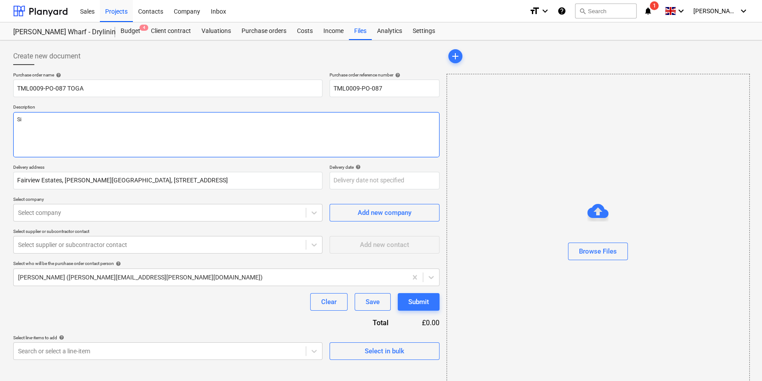
type textarea "x"
type textarea "Sit"
type textarea "x"
type textarea "Site"
type textarea "x"
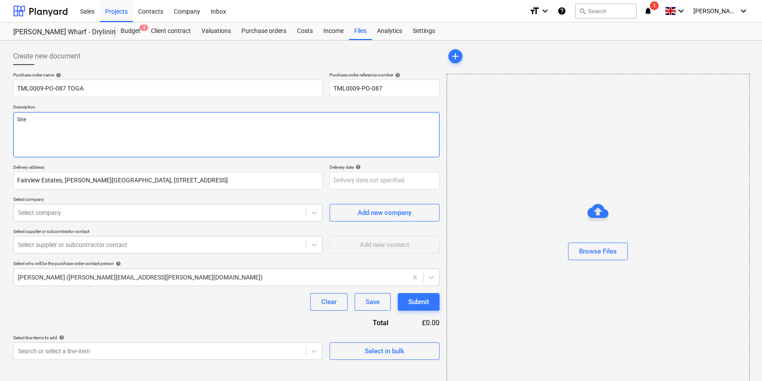
type textarea "Site"
type textarea "x"
type textarea "Site c"
type textarea "x"
type textarea "Site co"
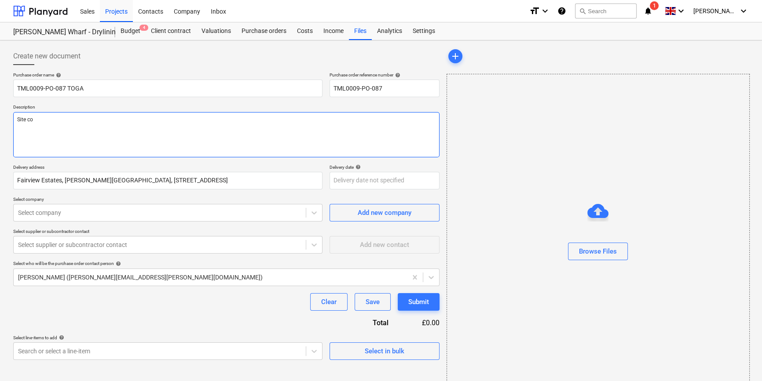
type textarea "x"
type textarea "Site con"
type textarea "x"
type textarea "Site cont"
type textarea "x"
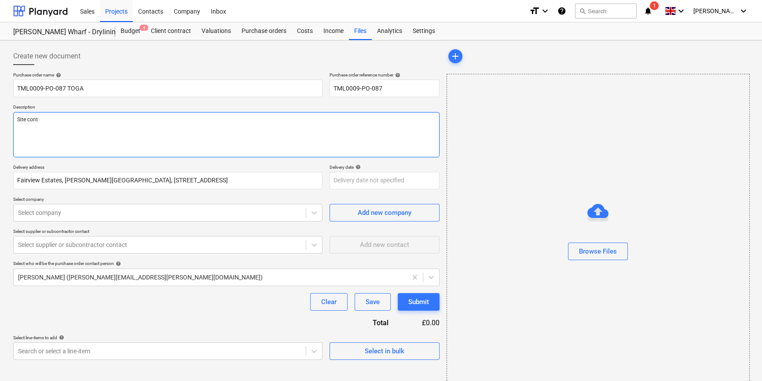
type textarea "Site conta"
type textarea "x"
type textarea "Site contac"
type textarea "x"
type textarea "Site contact"
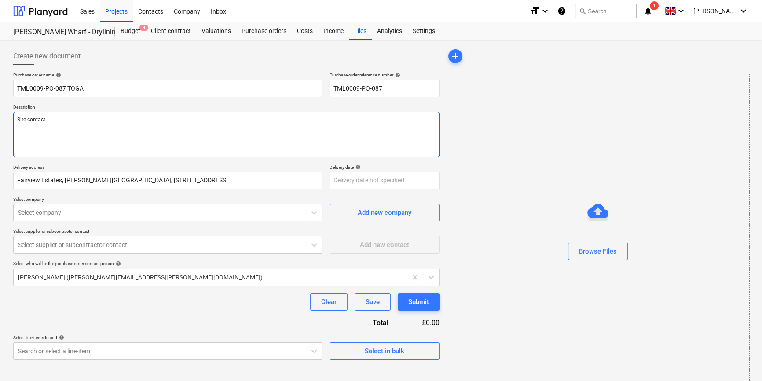
type textarea "x"
type textarea "Site contact"
type textarea "x"
type textarea "Site contact A"
type textarea "x"
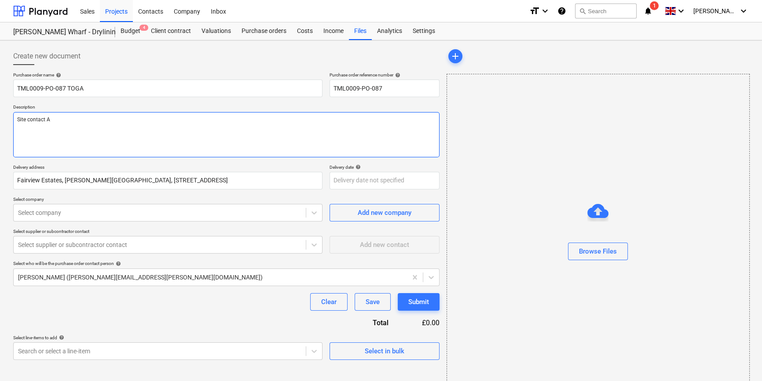
type textarea "Site contact An"
type textarea "x"
type textarea "Site contact And"
type textarea "x"
type textarea "Site contact Andr"
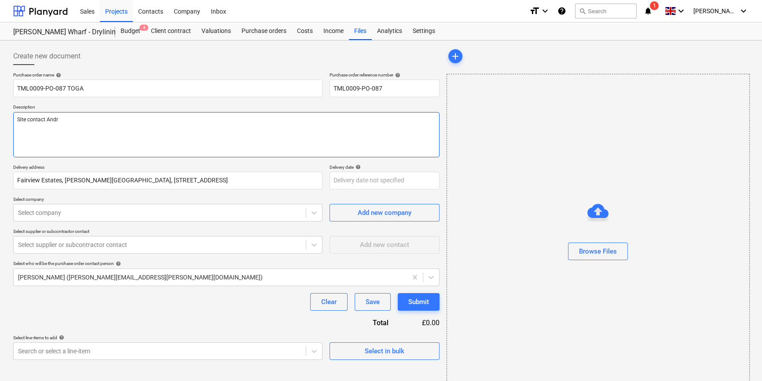
type textarea "x"
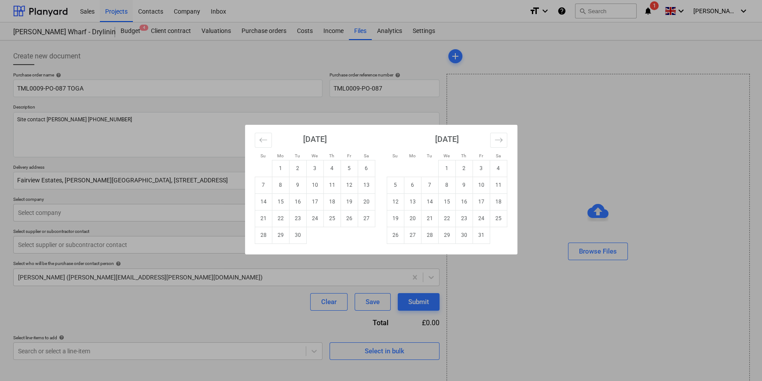
click at [343, 181] on body "Sales Projects Contacts Company Inbox format_size keyboard_arrow_down help sear…" at bounding box center [381, 190] width 762 height 381
click at [343, 181] on td "12" at bounding box center [348, 185] width 17 height 17
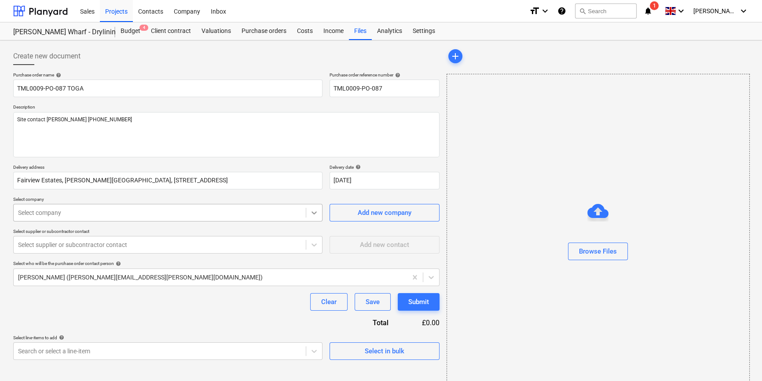
click at [311, 213] on icon at bounding box center [314, 213] width 9 height 9
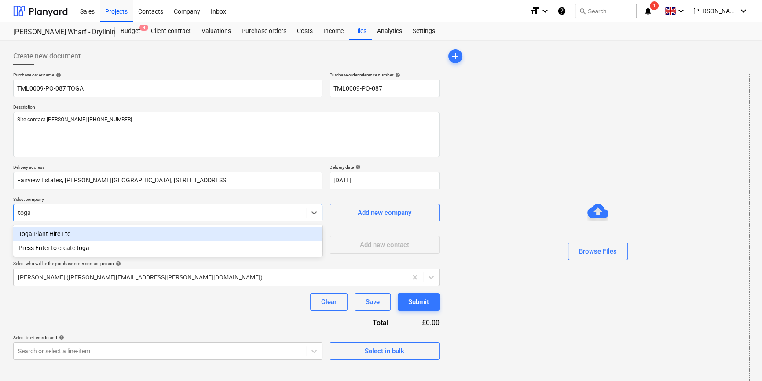
click at [66, 234] on div "Toga Plant Hire Ltd" at bounding box center [167, 234] width 309 height 14
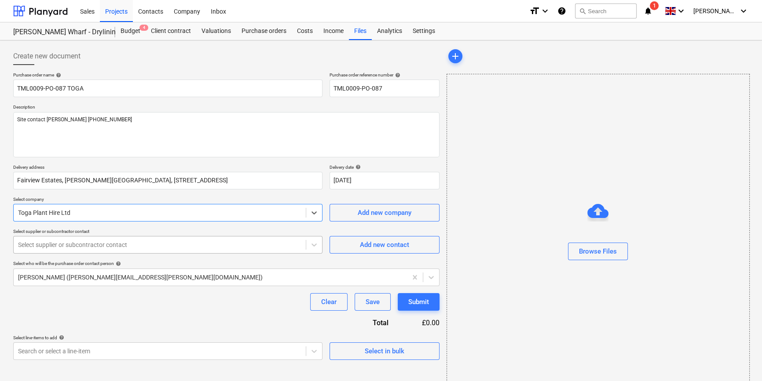
click at [70, 245] on div at bounding box center [159, 245] width 283 height 9
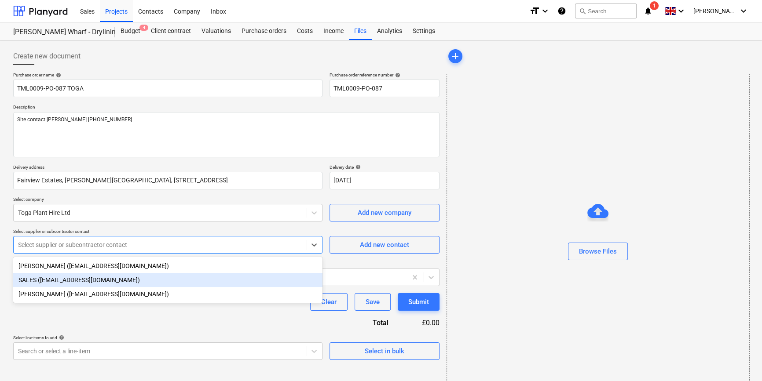
click at [63, 285] on div "SALES ([EMAIL_ADDRESS][DOMAIN_NAME])" at bounding box center [167, 280] width 309 height 14
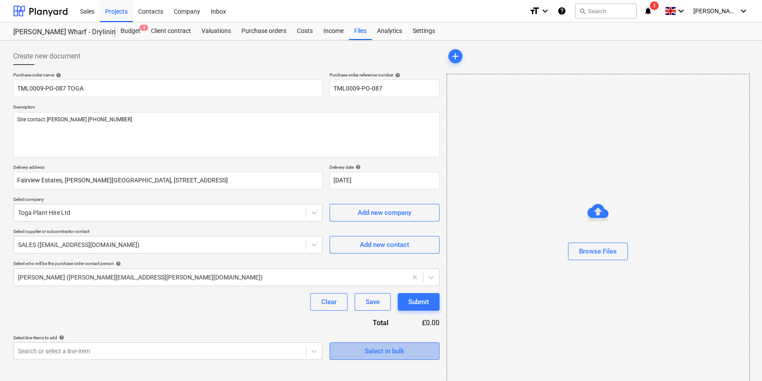
click at [359, 354] on span "Select in bulk" at bounding box center [384, 351] width 88 height 11
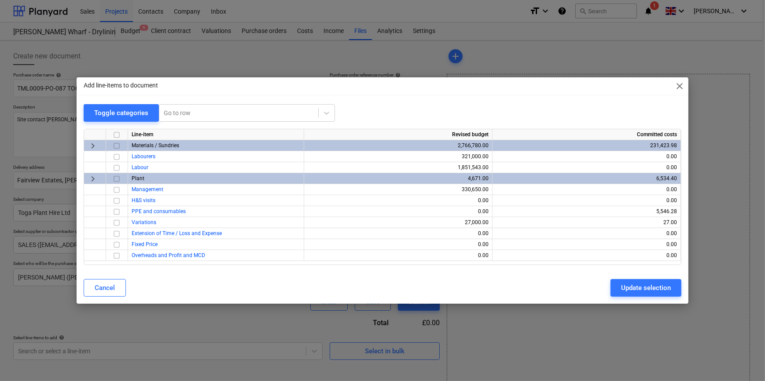
click at [119, 178] on input "checkbox" at bounding box center [116, 179] width 11 height 11
click at [657, 289] on div "Update selection" at bounding box center [646, 287] width 50 height 11
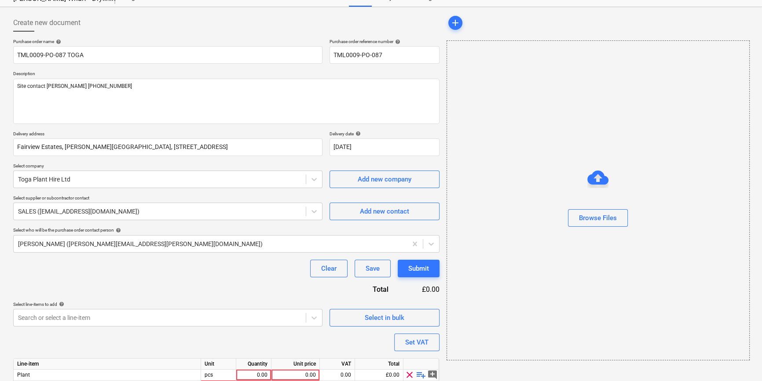
scroll to position [79, 0]
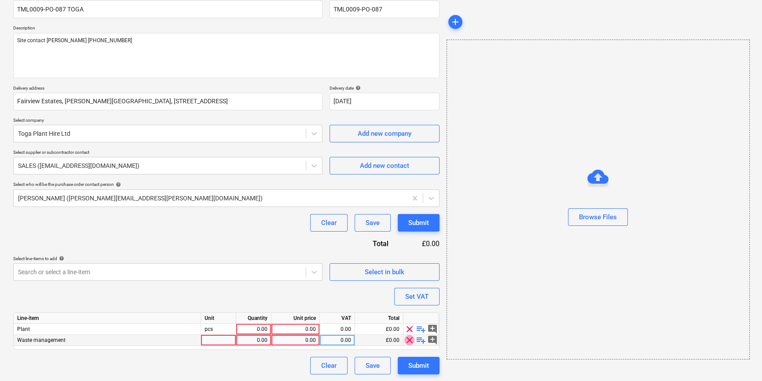
click at [409, 342] on span "clear" at bounding box center [409, 340] width 11 height 11
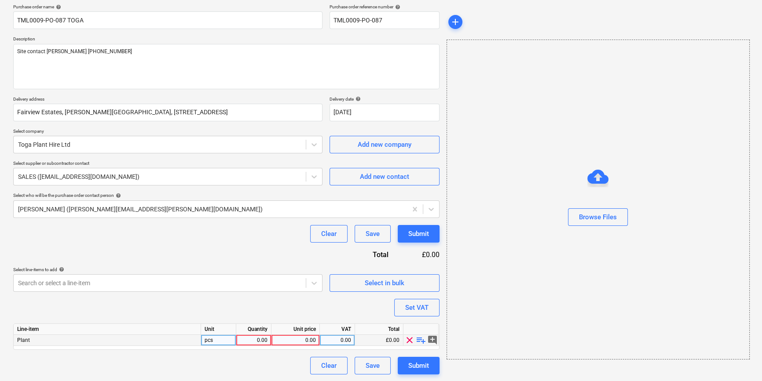
click at [418, 341] on span "playlist_add" at bounding box center [421, 340] width 11 height 11
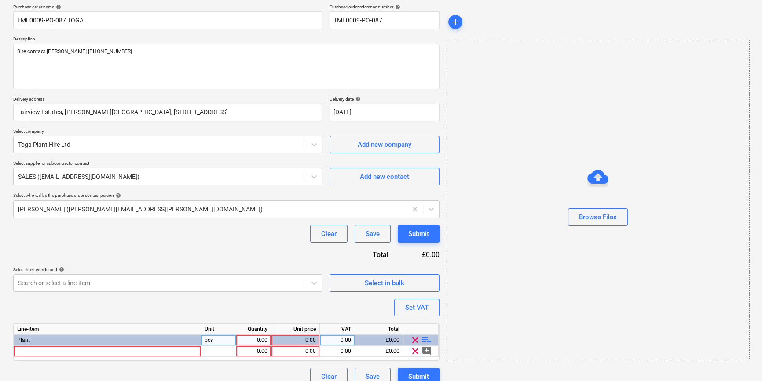
click at [260, 341] on div "0.00" at bounding box center [254, 340] width 28 height 11
click at [100, 352] on div at bounding box center [107, 351] width 187 height 11
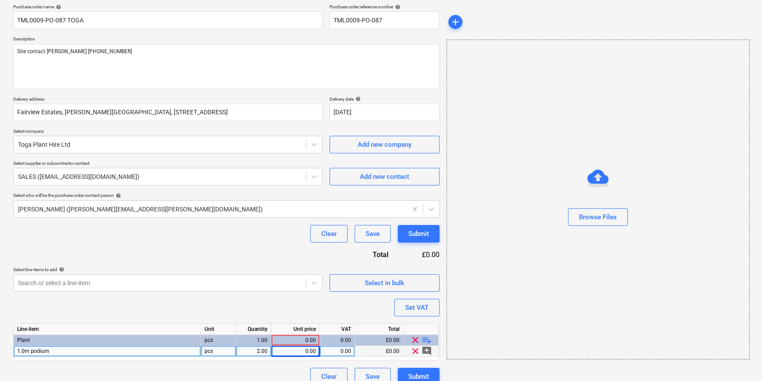
click at [58, 352] on div "1.0m podium" at bounding box center [107, 351] width 187 height 11
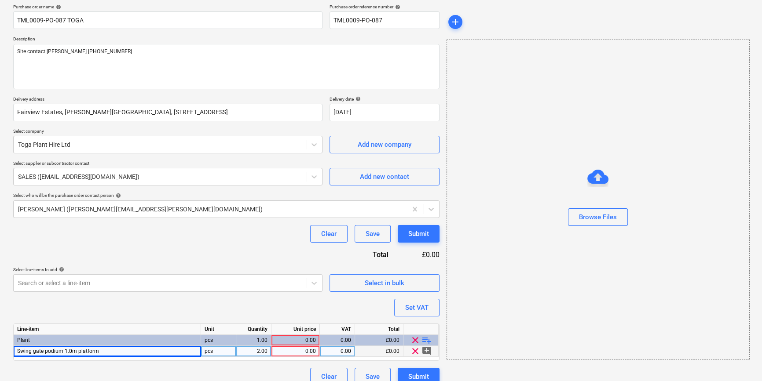
click at [298, 352] on div "0.00" at bounding box center [295, 351] width 41 height 11
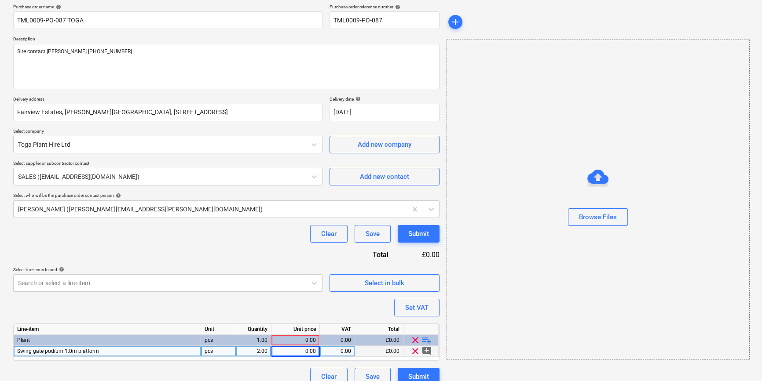
click at [300, 352] on div "0.00" at bounding box center [295, 351] width 41 height 11
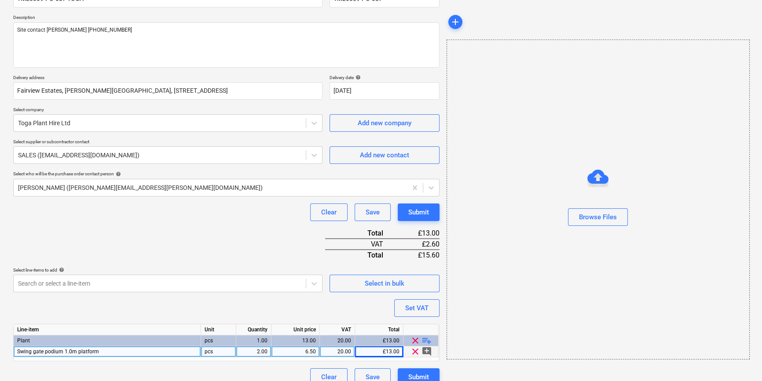
scroll to position [101, 0]
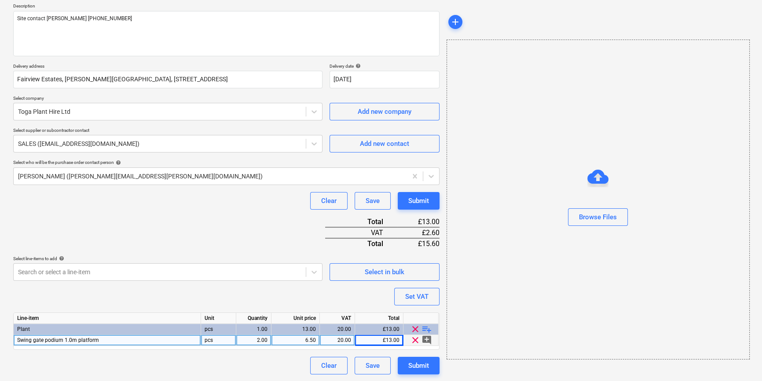
click at [429, 328] on span "playlist_add" at bounding box center [426, 329] width 11 height 11
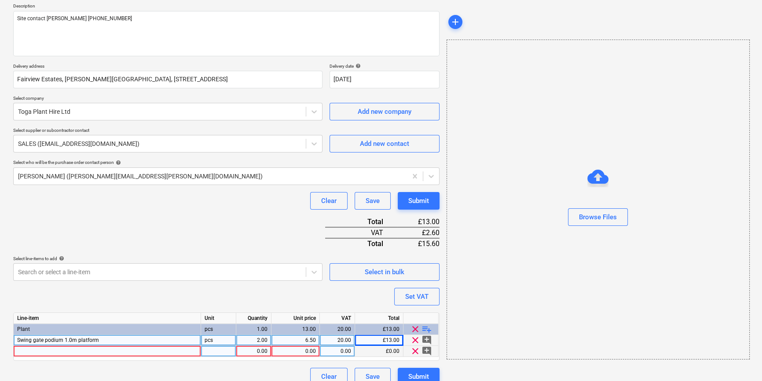
click at [18, 352] on div at bounding box center [107, 351] width 187 height 11
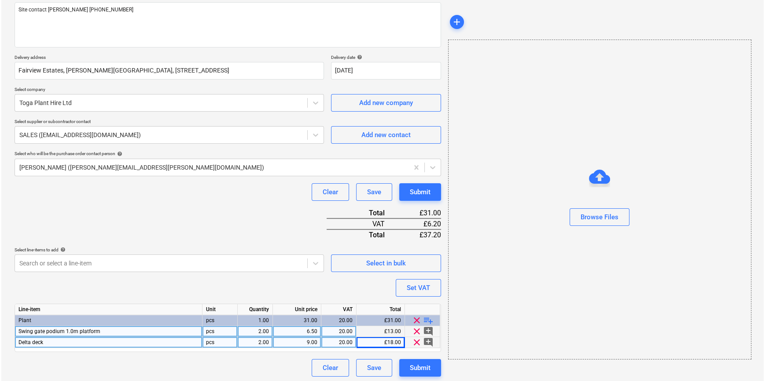
scroll to position [112, 0]
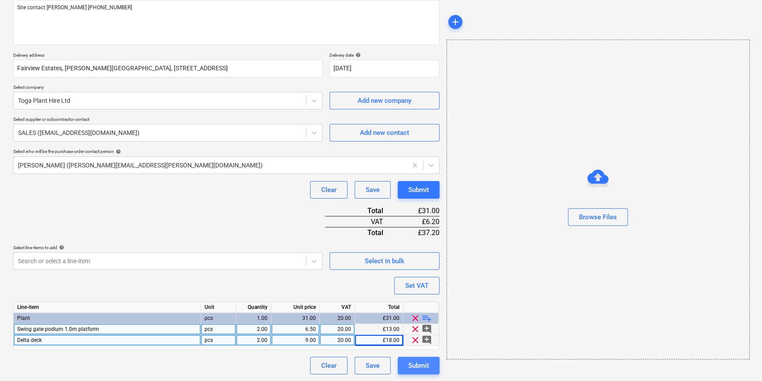
click at [410, 363] on div "Submit" at bounding box center [418, 365] width 21 height 11
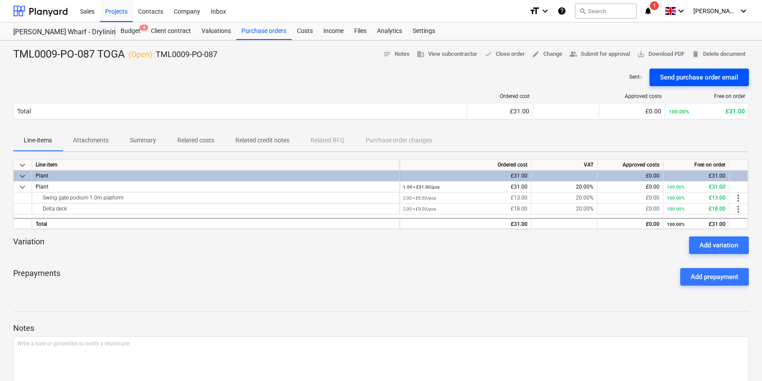
click at [691, 79] on div "Send purchase order email" at bounding box center [699, 77] width 78 height 11
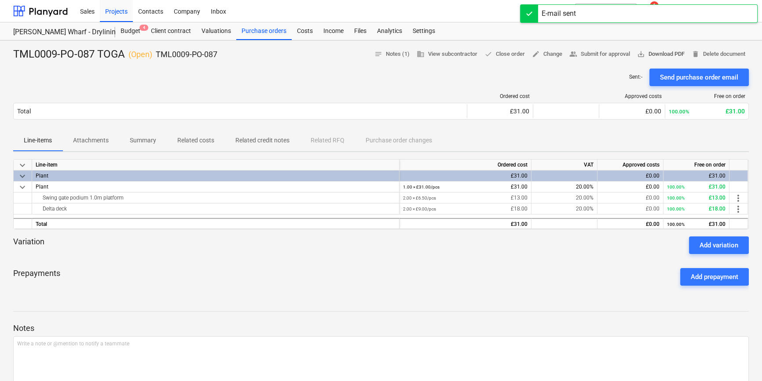
click at [660, 53] on span "save_alt Download PDF" at bounding box center [661, 54] width 48 height 10
